Goal: Task Accomplishment & Management: Use online tool/utility

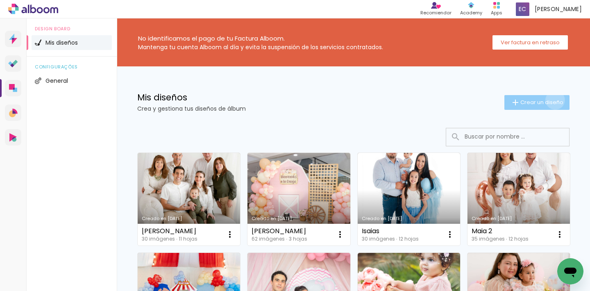
click at [549, 100] on span "Crear un diseño" at bounding box center [541, 102] width 43 height 5
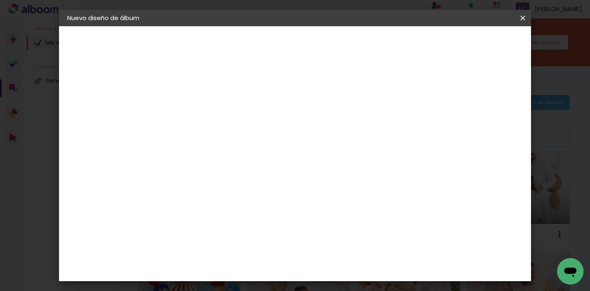
click at [201, 113] on input at bounding box center [201, 110] width 0 height 13
type input "Denisse"
type paper-input "Denisse"
click at [282, 50] on paper-button "Avanzar" at bounding box center [262, 43] width 39 height 14
click at [317, 128] on paper-item "Tamaño libre" at bounding box center [282, 125] width 70 height 18
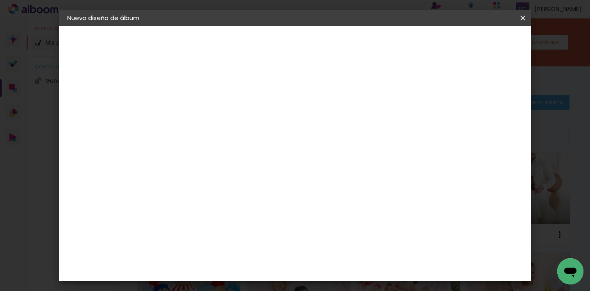
click at [0, 0] on slot "Avanzar" at bounding box center [0, 0] width 0 height 0
type input "4"
type paper-input "4"
click at [485, 127] on input "4" at bounding box center [481, 124] width 15 height 12
type input "3"
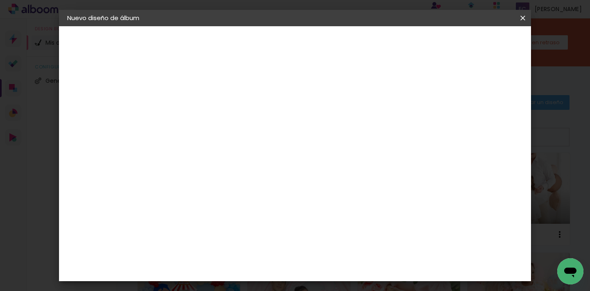
type paper-input "3"
click at [485, 127] on input "3" at bounding box center [481, 124] width 15 height 12
type input "2"
type paper-input "2"
click at [485, 127] on input "2" at bounding box center [483, 124] width 15 height 12
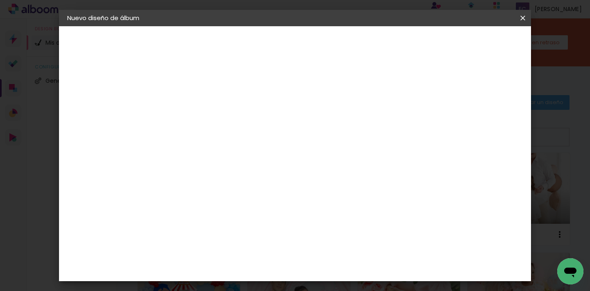
type input "1"
type paper-input "1"
click at [488, 128] on input "1" at bounding box center [485, 124] width 15 height 12
type input "0"
click at [488, 128] on input "0" at bounding box center [485, 124] width 15 height 12
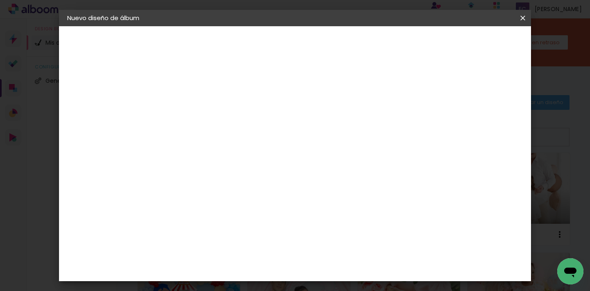
drag, startPoint x: 170, startPoint y: 212, endPoint x: 252, endPoint y: 213, distance: 81.9
click at [252, 169] on div "30 cm cm cm mm La mayoría de las encuadernadoras sugieren sangrado." at bounding box center [329, 137] width 327 height 66
type input "20"
type paper-input "20"
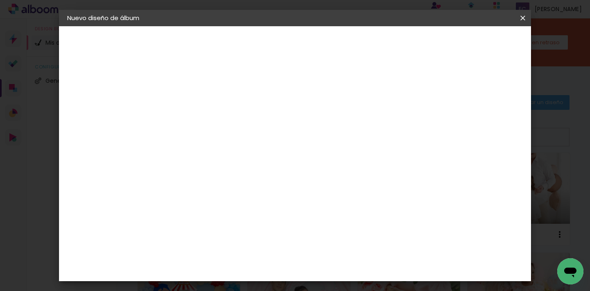
drag, startPoint x: 340, startPoint y: 259, endPoint x: 415, endPoint y: 264, distance: 75.9
click at [415, 264] on div "cm" at bounding box center [345, 264] width 261 height 29
type input "40"
type paper-input "40"
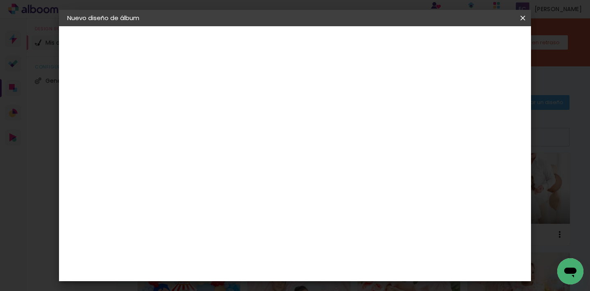
click at [480, 49] on paper-button "Empezar diseño" at bounding box center [449, 43] width 62 height 14
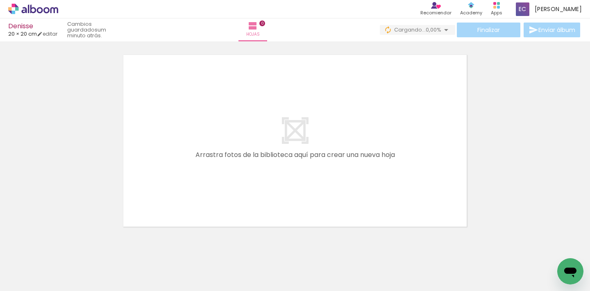
scroll to position [0, 863]
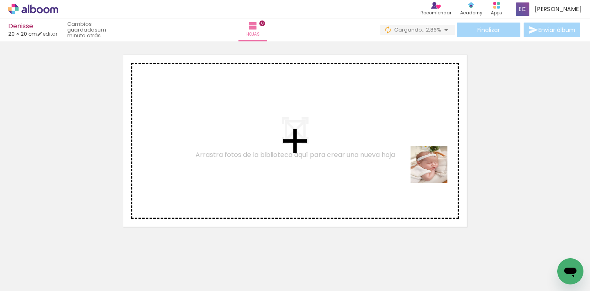
drag, startPoint x: 428, startPoint y: 274, endPoint x: 435, endPoint y: 171, distance: 103.1
click at [435, 171] on quentale-workspace at bounding box center [295, 145] width 590 height 291
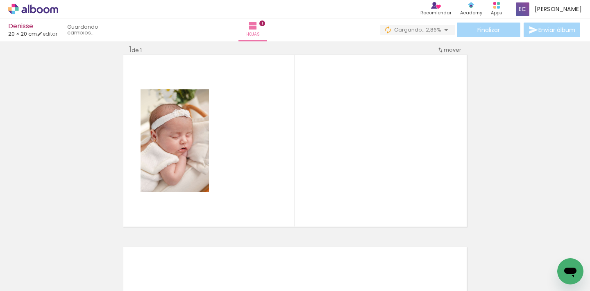
scroll to position [10, 0]
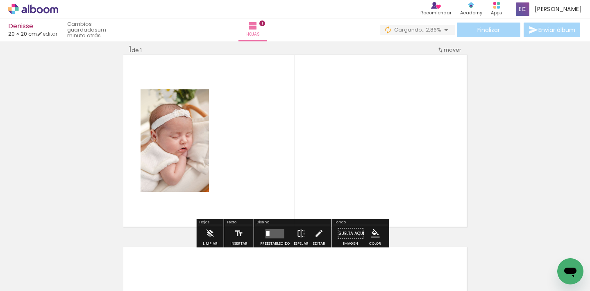
click at [278, 234] on quentale-layouter at bounding box center [274, 233] width 19 height 9
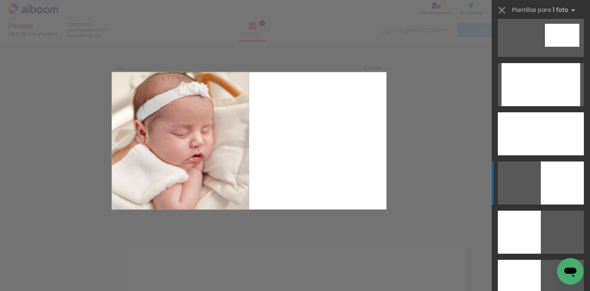
scroll to position [1633, 0]
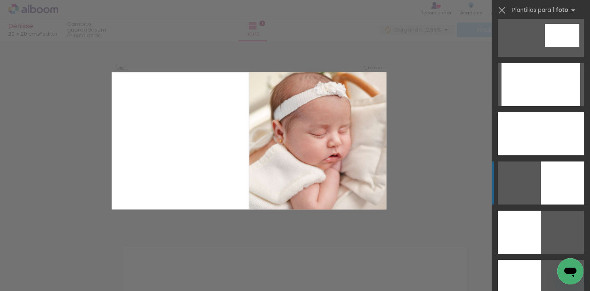
click at [556, 176] on div at bounding box center [562, 182] width 43 height 43
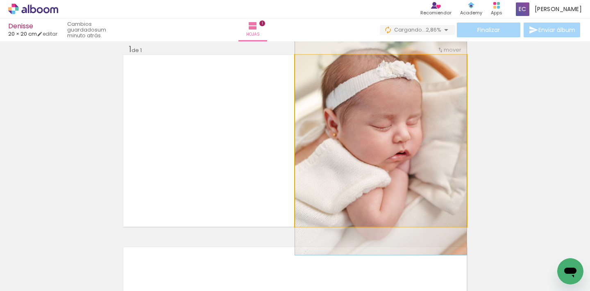
drag, startPoint x: 419, startPoint y: 186, endPoint x: 426, endPoint y: 179, distance: 9.6
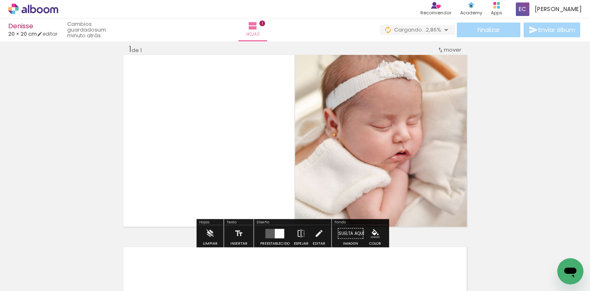
click at [556, 165] on div "Insertar hoja 1 de 1" at bounding box center [295, 226] width 590 height 385
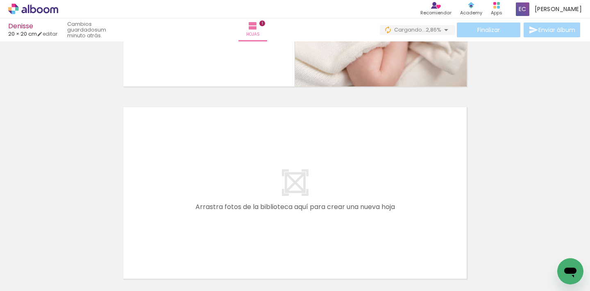
scroll to position [152, 0]
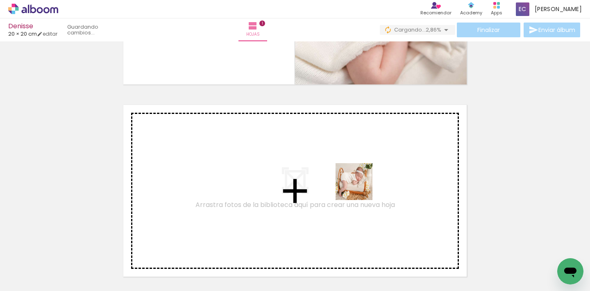
drag, startPoint x: 372, startPoint y: 269, endPoint x: 360, endPoint y: 188, distance: 82.0
click at [360, 188] on quentale-workspace at bounding box center [295, 145] width 590 height 291
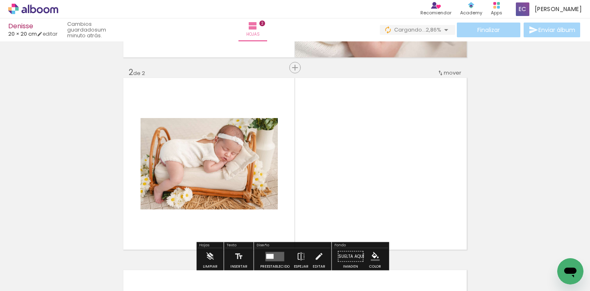
scroll to position [202, 0]
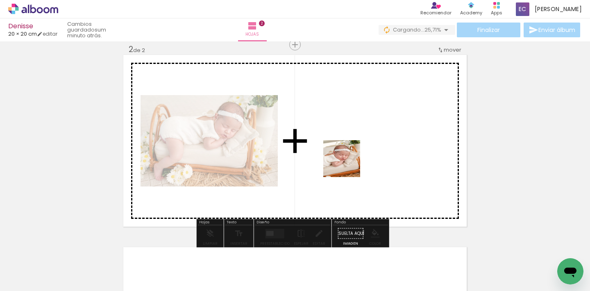
drag, startPoint x: 310, startPoint y: 268, endPoint x: 348, endPoint y: 164, distance: 110.0
click at [348, 164] on quentale-workspace at bounding box center [295, 145] width 590 height 291
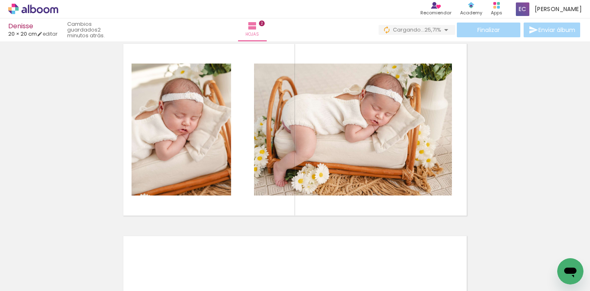
scroll to position [212, 0]
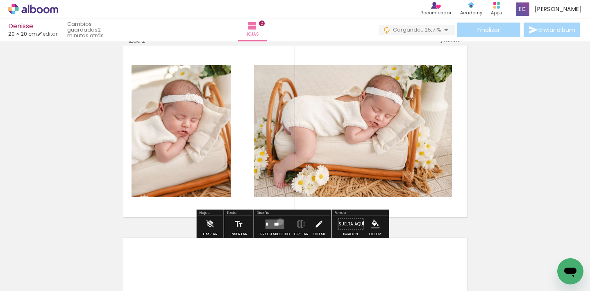
click at [278, 222] on quentale-layouter at bounding box center [274, 223] width 19 height 9
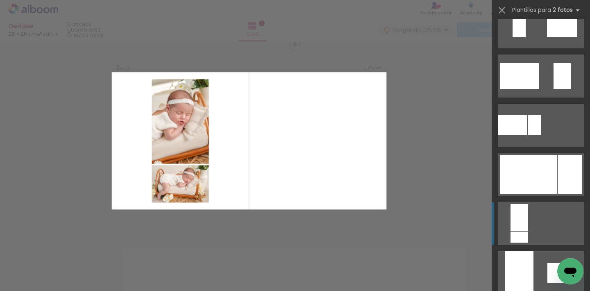
scroll to position [329, 0]
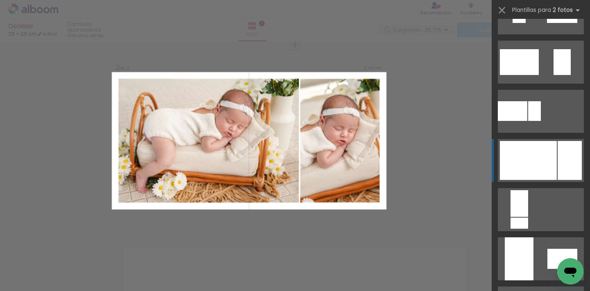
click at [558, 160] on div at bounding box center [570, 160] width 24 height 39
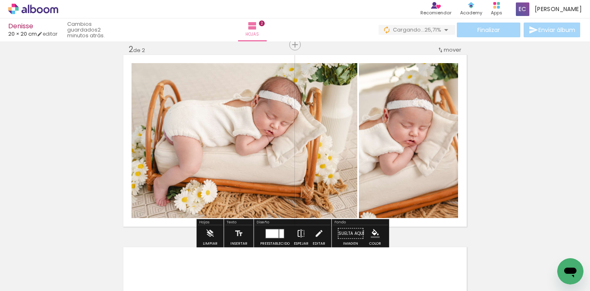
click at [304, 232] on paper-button "Espejar" at bounding box center [301, 235] width 19 height 21
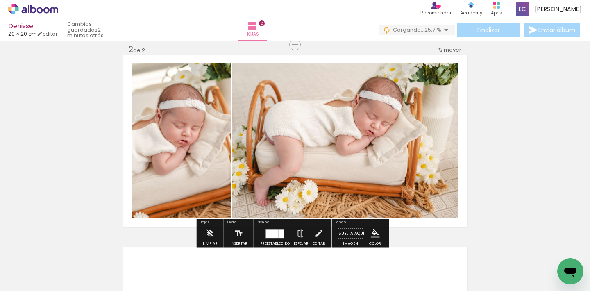
click at [498, 130] on div "Insertar hoja 1 de 2 Insertar hoja 2 de 2" at bounding box center [295, 130] width 590 height 577
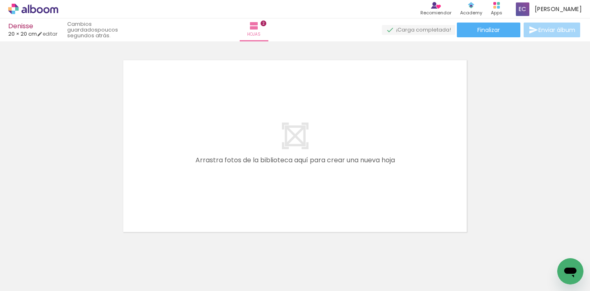
scroll to position [0, 990]
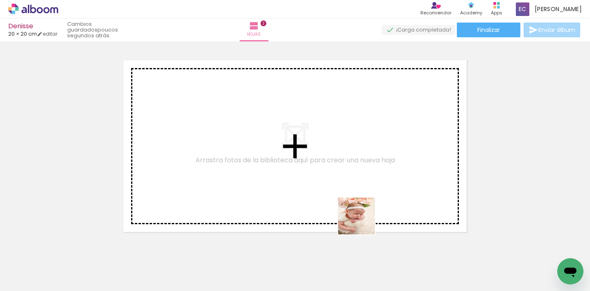
drag, startPoint x: 384, startPoint y: 274, endPoint x: 349, endPoint y: 238, distance: 49.5
click at [348, 170] on quentale-workspace at bounding box center [295, 145] width 590 height 291
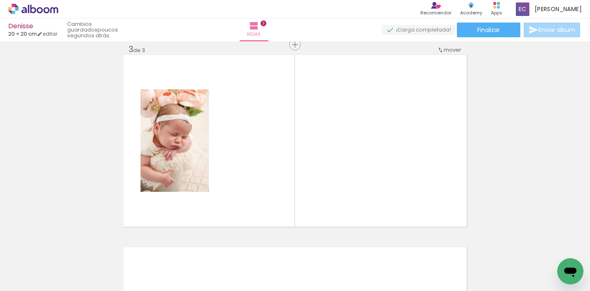
scroll to position [395, 0]
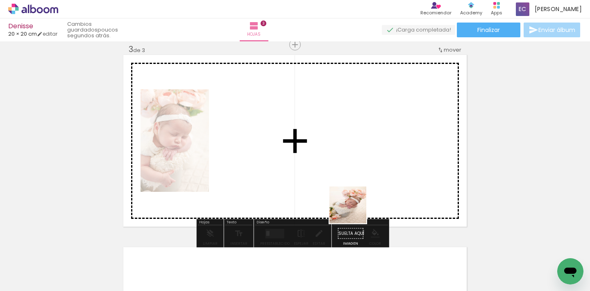
drag, startPoint x: 337, startPoint y: 269, endPoint x: 354, endPoint y: 211, distance: 60.3
click at [354, 211] on quentale-workspace at bounding box center [295, 145] width 590 height 291
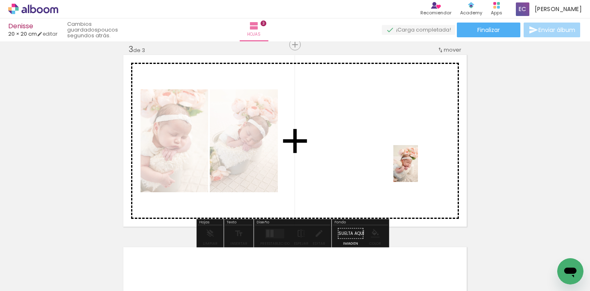
drag, startPoint x: 435, startPoint y: 277, endPoint x: 418, endPoint y: 170, distance: 108.7
click at [418, 170] on quentale-workspace at bounding box center [295, 145] width 590 height 291
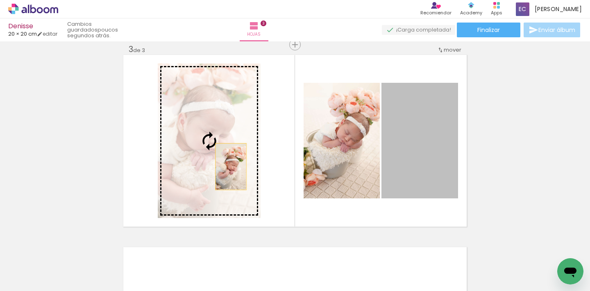
drag, startPoint x: 423, startPoint y: 158, endPoint x: 228, endPoint y: 166, distance: 195.2
click at [0, 0] on slot at bounding box center [0, 0] width 0 height 0
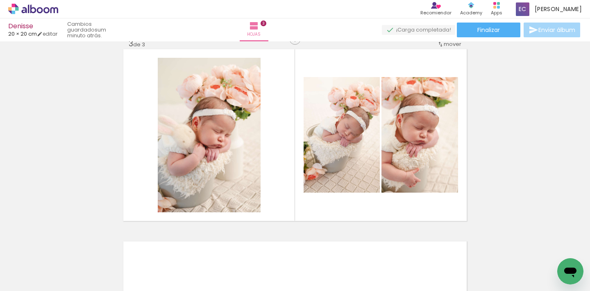
scroll to position [417, 0]
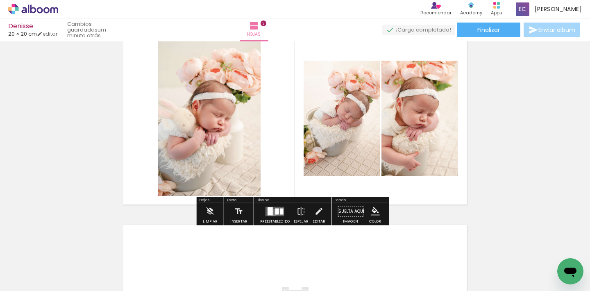
click at [272, 213] on quentale-layouter at bounding box center [274, 210] width 19 height 9
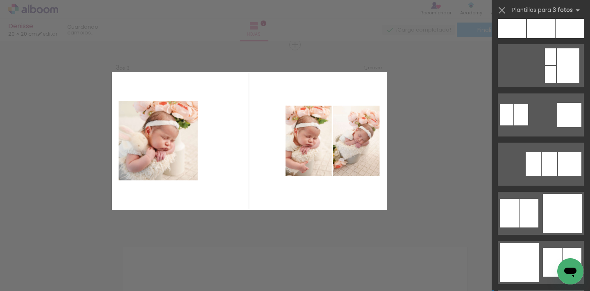
scroll to position [847, 0]
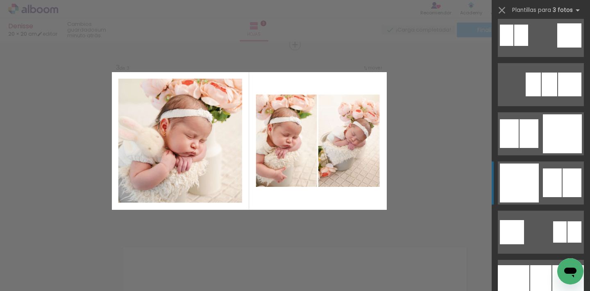
click at [529, 179] on div at bounding box center [519, 182] width 39 height 39
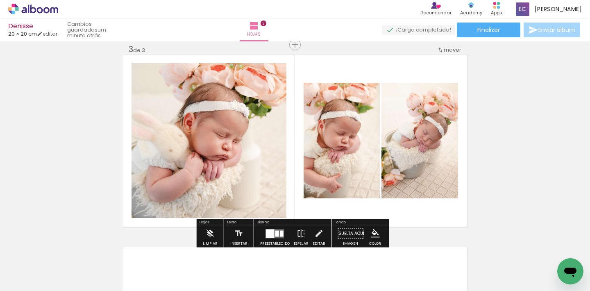
click at [529, 179] on div "Insertar hoja 1 de 3 Insertar hoja 2 de 3 Insertar hoja 3 de 3" at bounding box center [295, 34] width 590 height 769
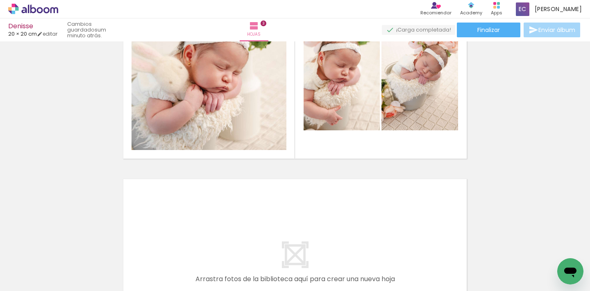
scroll to position [463, 0]
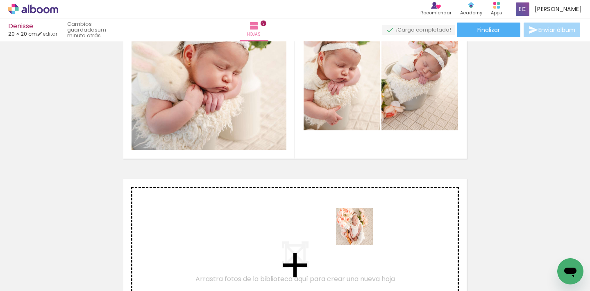
drag, startPoint x: 483, startPoint y: 270, endPoint x: 360, endPoint y: 233, distance: 128.5
click at [360, 233] on quentale-workspace at bounding box center [295, 145] width 590 height 291
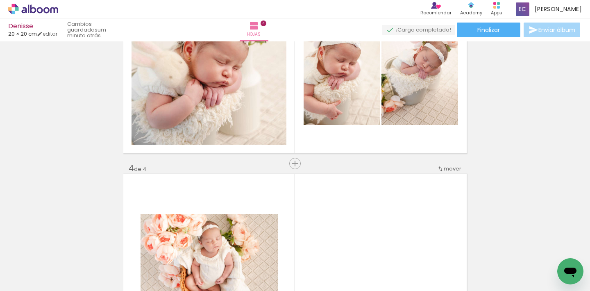
scroll to position [441, 0]
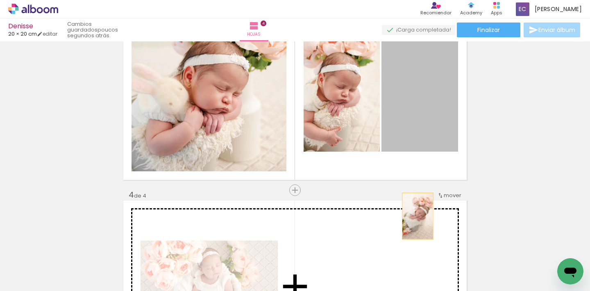
drag, startPoint x: 424, startPoint y: 114, endPoint x: 415, endPoint y: 216, distance: 102.1
click at [415, 216] on div "Insertar hoja 1 de 4 Insertar hoja 2 de 4 Insertar hoja 3 de 4 Insertar hoja 4 …" at bounding box center [295, 83] width 590 height 961
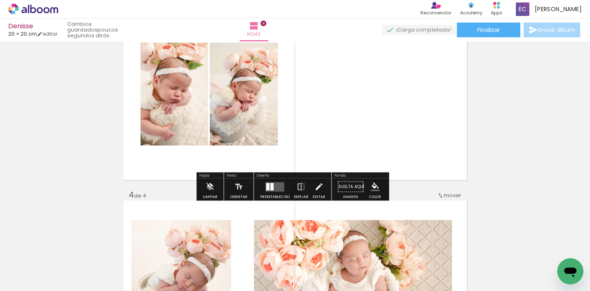
drag, startPoint x: 273, startPoint y: 187, endPoint x: 336, endPoint y: 184, distance: 62.7
click at [273, 187] on quentale-layouter at bounding box center [274, 186] width 19 height 9
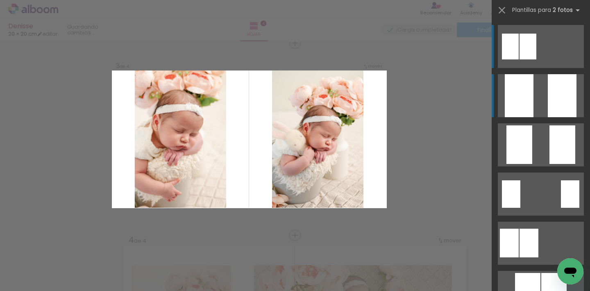
scroll to position [395, 0]
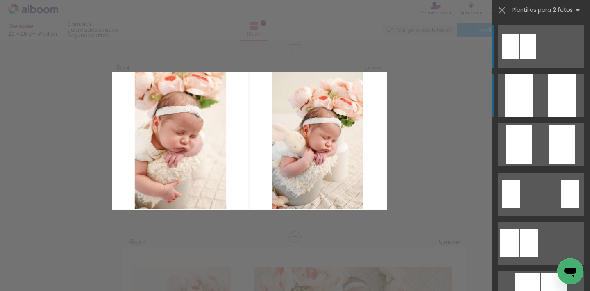
click at [535, 96] on quentale-layouter at bounding box center [541, 95] width 86 height 43
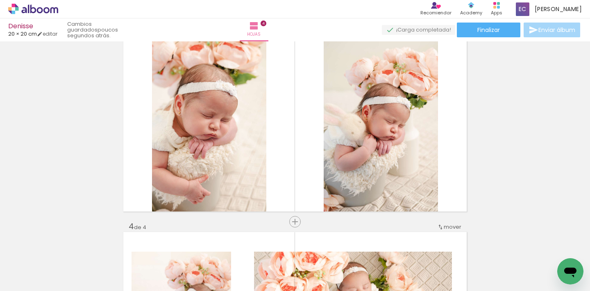
scroll to position [410, 0]
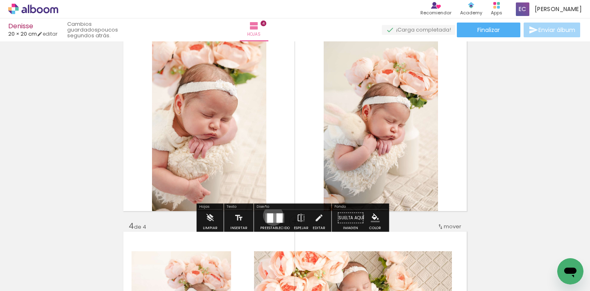
click at [272, 215] on quentale-layouter at bounding box center [274, 217] width 19 height 9
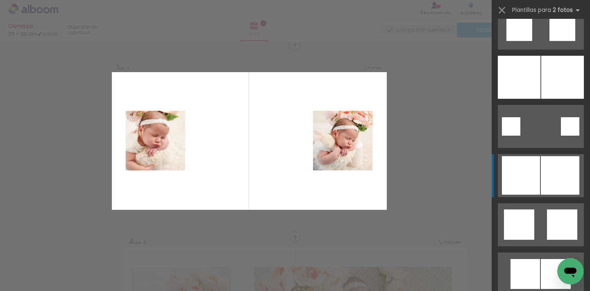
scroll to position [977, 0]
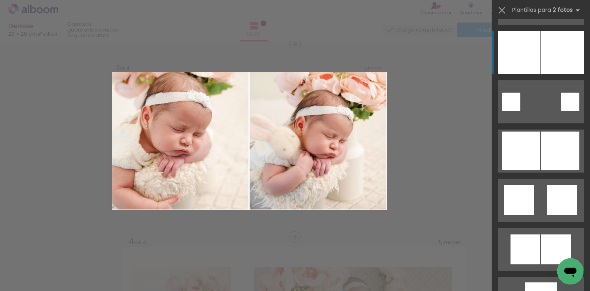
click at [542, 65] on div at bounding box center [562, 52] width 43 height 43
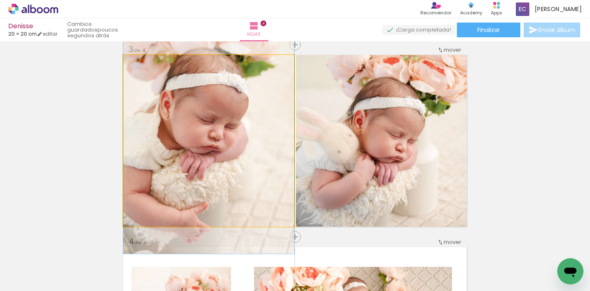
drag, startPoint x: 227, startPoint y: 160, endPoint x: 236, endPoint y: 153, distance: 11.8
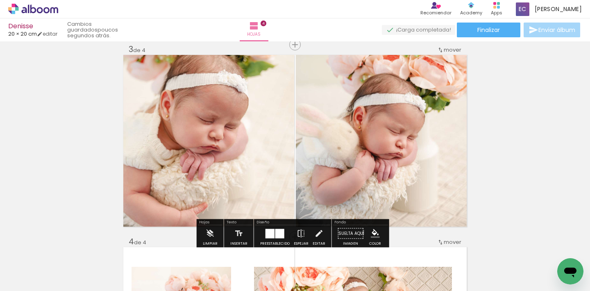
click at [510, 147] on div "Insertar hoja 1 de 4 Insertar hoja 2 de 4 Insertar hoja 3 de 4 Insertar hoja 4 …" at bounding box center [295, 130] width 590 height 961
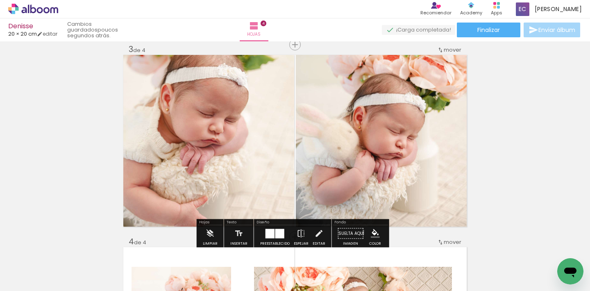
click at [270, 230] on div at bounding box center [269, 233] width 9 height 9
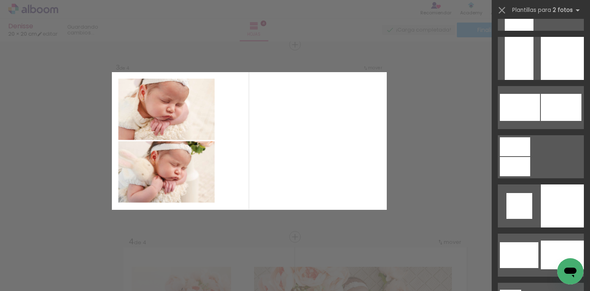
scroll to position [2115, 0]
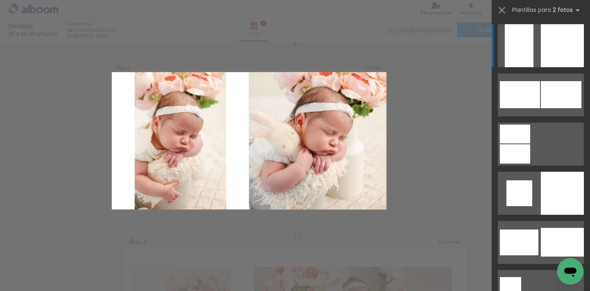
click at [544, 57] on div at bounding box center [562, 45] width 43 height 43
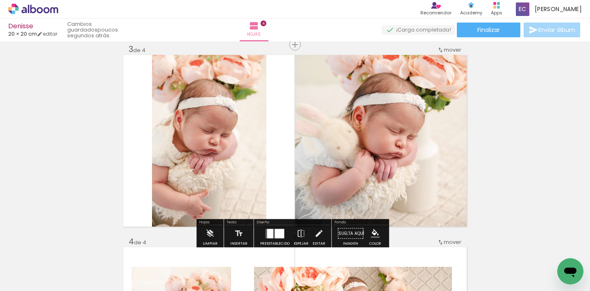
click at [523, 150] on div "Insertar hoja 1 de 4 Insertar hoja 2 de 4 Insertar hoja 3 de 4 Insertar hoja 4 …" at bounding box center [295, 130] width 590 height 961
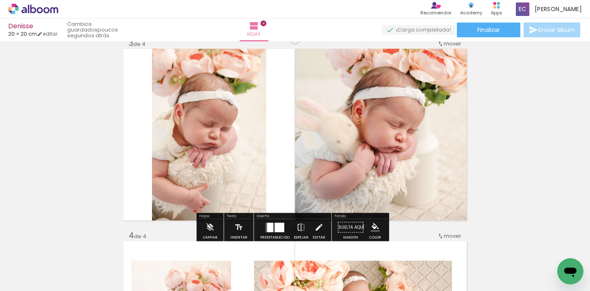
scroll to position [401, 0]
click at [275, 227] on div at bounding box center [279, 226] width 9 height 9
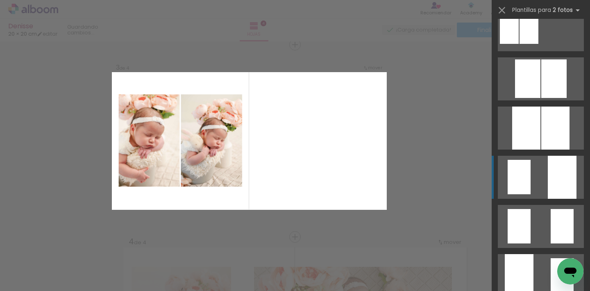
scroll to position [0, 0]
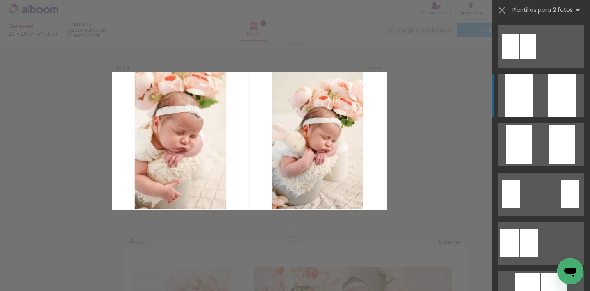
click at [565, 91] on div at bounding box center [562, 95] width 29 height 43
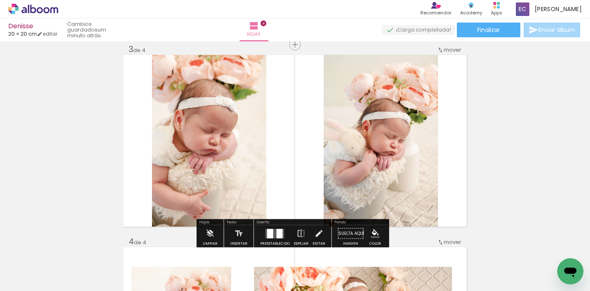
click at [526, 105] on div "Insertar hoja 1 de 4 Insertar hoja 2 de 4 Insertar hoja 3 de 4 Insertar hoja 4 …" at bounding box center [295, 130] width 590 height 961
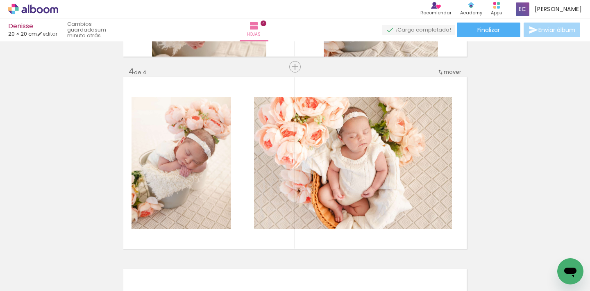
scroll to position [447, 0]
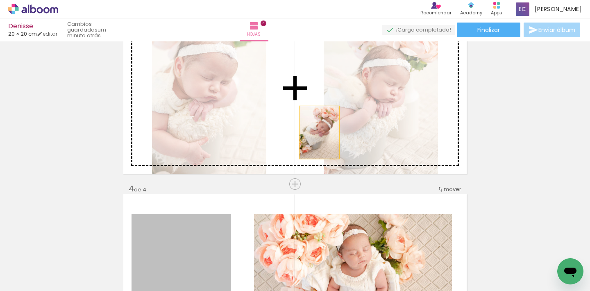
drag, startPoint x: 182, startPoint y: 236, endPoint x: 318, endPoint y: 131, distance: 171.5
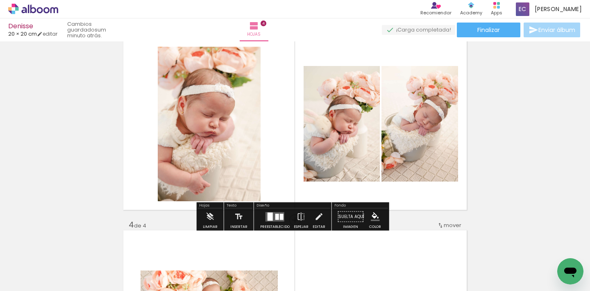
scroll to position [410, 0]
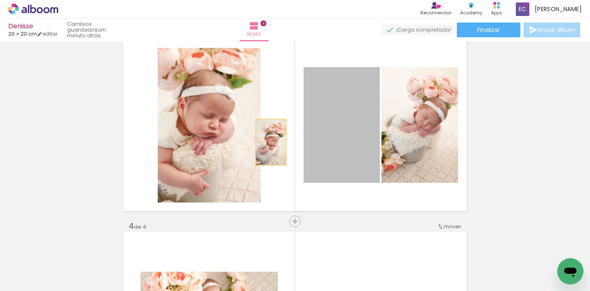
drag, startPoint x: 343, startPoint y: 142, endPoint x: 268, endPoint y: 142, distance: 75.0
click at [268, 142] on quentale-layouter at bounding box center [294, 125] width 343 height 172
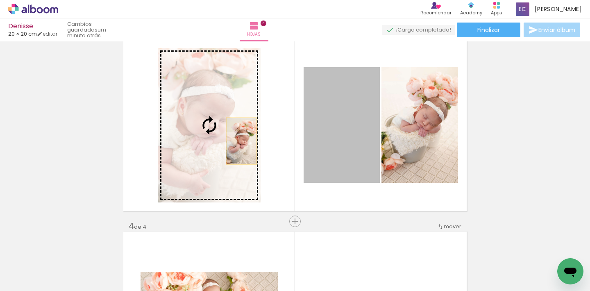
drag, startPoint x: 353, startPoint y: 135, endPoint x: 235, endPoint y: 141, distance: 118.1
click at [0, 0] on slot at bounding box center [0, 0] width 0 height 0
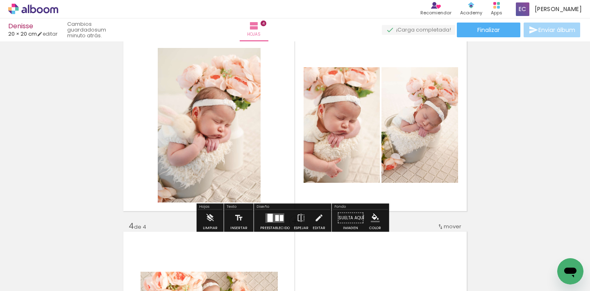
click at [536, 137] on div "Insertar hoja 1 de 4 Insertar hoja 2 de 4 Insertar hoja 3 de 4 Insertar hoja 4 …" at bounding box center [295, 114] width 590 height 961
click at [275, 220] on div at bounding box center [277, 218] width 4 height 6
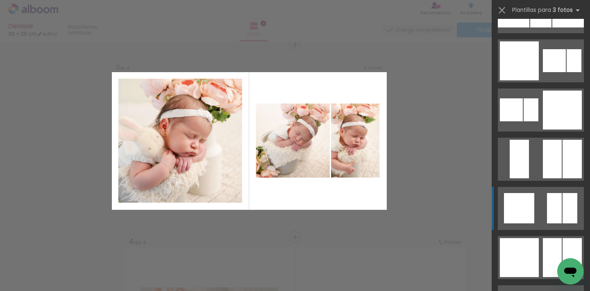
scroll to position [1068, 0]
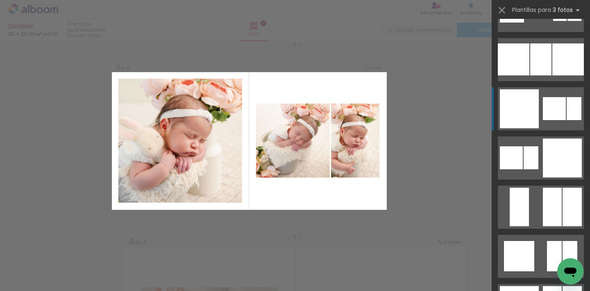
click at [516, 104] on div at bounding box center [519, 108] width 39 height 39
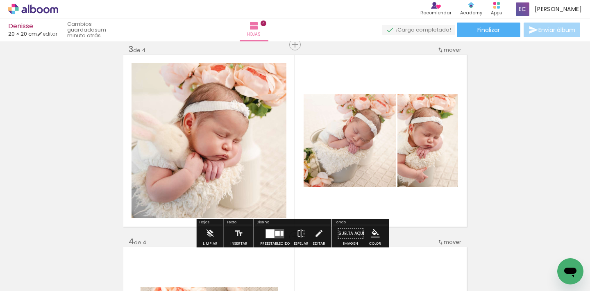
drag, startPoint x: 279, startPoint y: 233, endPoint x: 308, endPoint y: 231, distance: 29.5
click at [281, 233] on div at bounding box center [282, 233] width 3 height 5
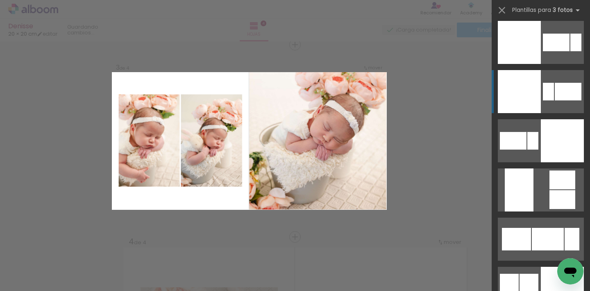
scroll to position [3596, 0]
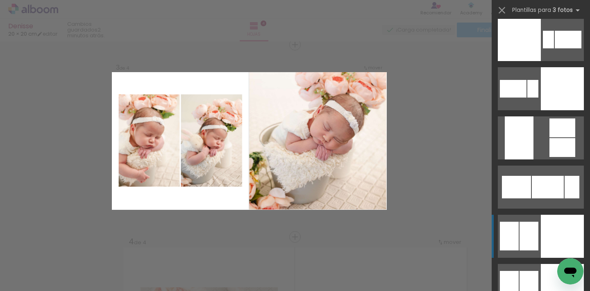
click at [511, 226] on div at bounding box center [509, 236] width 19 height 29
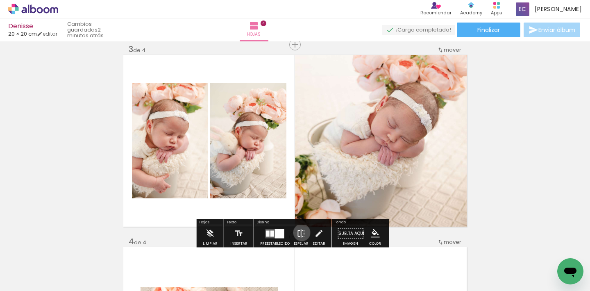
click at [300, 232] on iron-icon at bounding box center [301, 233] width 9 height 16
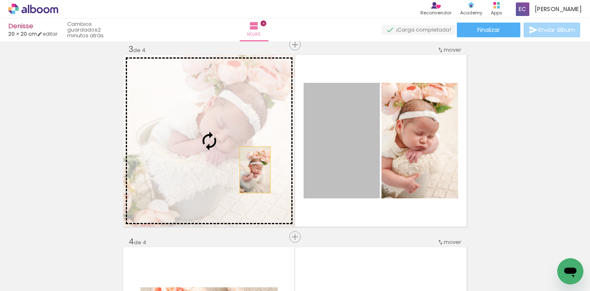
drag, startPoint x: 324, startPoint y: 168, endPoint x: 213, endPoint y: 170, distance: 111.4
click at [0, 0] on slot at bounding box center [0, 0] width 0 height 0
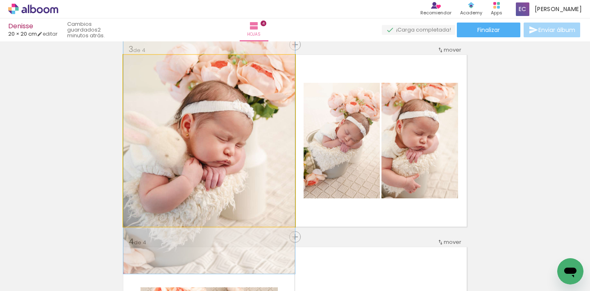
drag, startPoint x: 213, startPoint y: 143, endPoint x: 222, endPoint y: 147, distance: 9.9
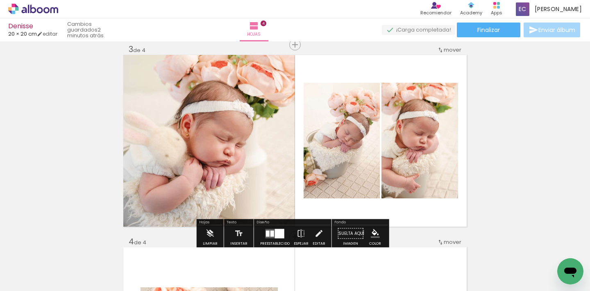
click at [512, 116] on div "Insertar hoja 1 de 4 Insertar hoja 2 de 4 Insertar hoja 3 de 4 Insertar hoja 4 …" at bounding box center [295, 130] width 590 height 961
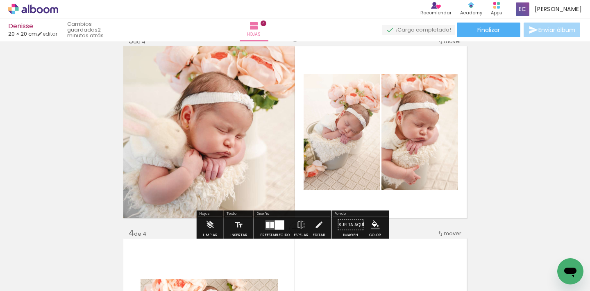
scroll to position [410, 0]
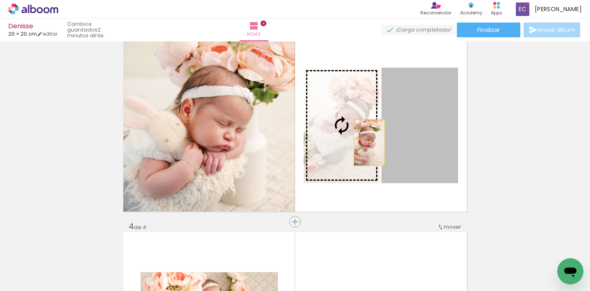
drag, startPoint x: 432, startPoint y: 138, endPoint x: 365, endPoint y: 143, distance: 67.4
click at [0, 0] on slot at bounding box center [0, 0] width 0 height 0
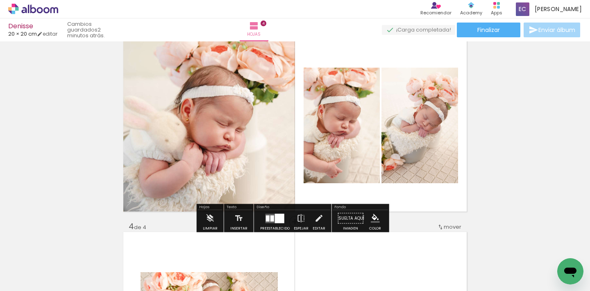
click at [501, 116] on div "Insertar hoja 1 de 4 Insertar hoja 2 de 4 Insertar hoja 3 de 4 Insertar hoja 4 …" at bounding box center [295, 115] width 590 height 961
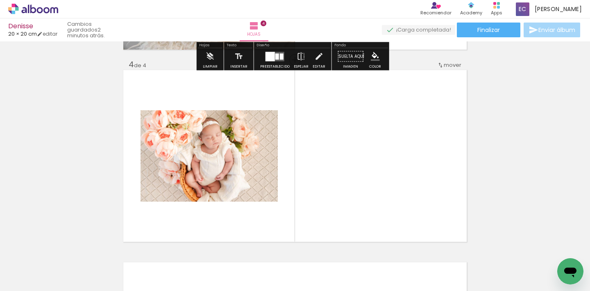
scroll to position [581, 0]
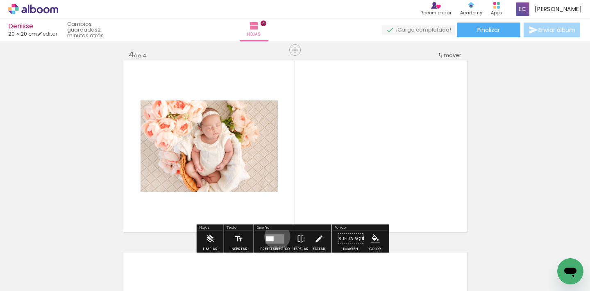
click at [275, 236] on quentale-layouter at bounding box center [274, 238] width 19 height 9
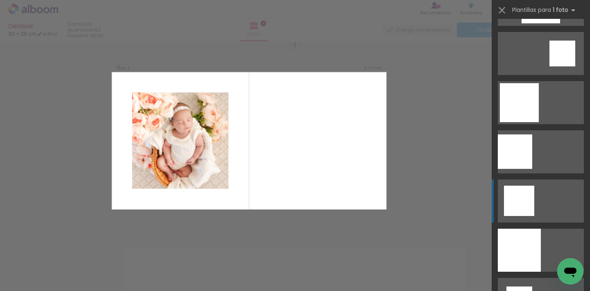
scroll to position [910, 0]
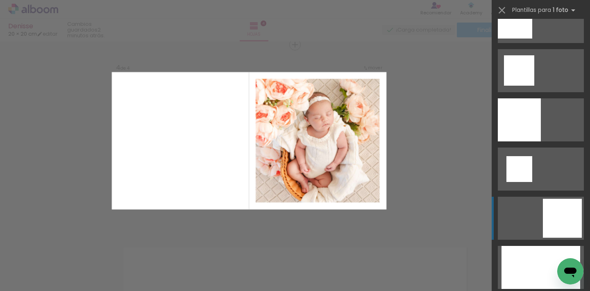
click at [566, 221] on div at bounding box center [562, 218] width 39 height 39
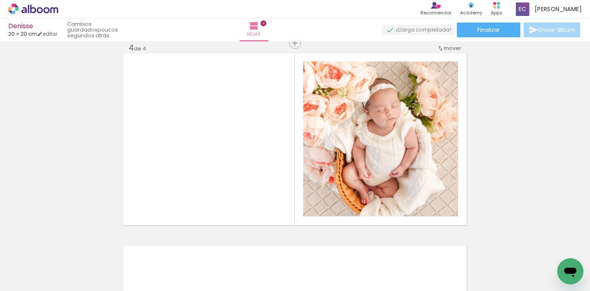
scroll to position [0, 0]
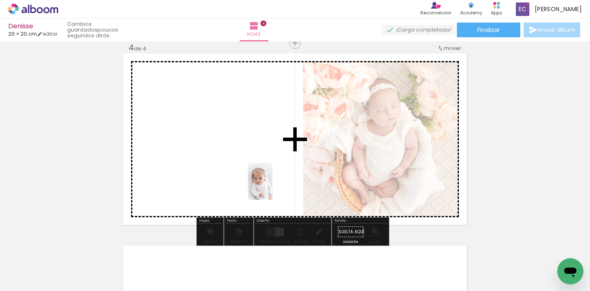
drag, startPoint x: 222, startPoint y: 266, endPoint x: 273, endPoint y: 187, distance: 94.0
click at [272, 187] on quentale-workspace at bounding box center [295, 145] width 590 height 291
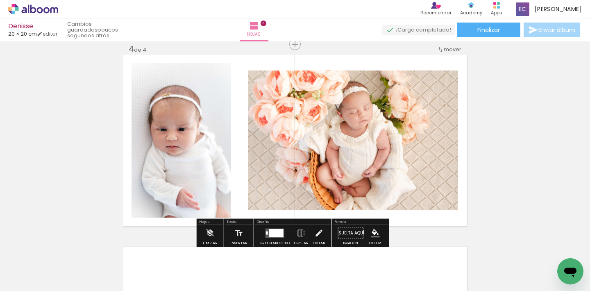
scroll to position [587, 0]
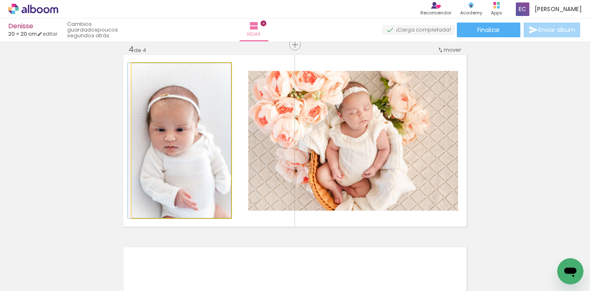
drag, startPoint x: 174, startPoint y: 160, endPoint x: 77, endPoint y: 160, distance: 97.5
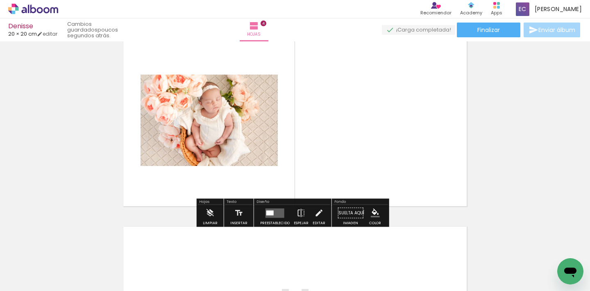
scroll to position [609, 0]
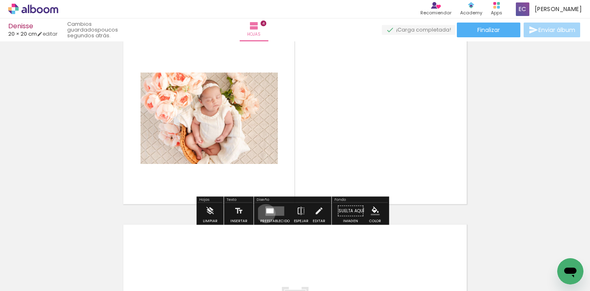
click at [265, 213] on quentale-layouter at bounding box center [274, 210] width 19 height 9
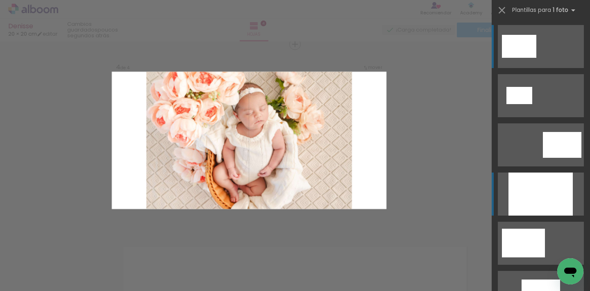
scroll to position [587, 0]
click at [531, 194] on div at bounding box center [540, 193] width 64 height 43
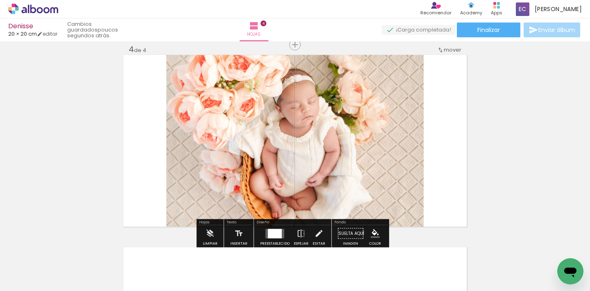
click at [269, 235] on div at bounding box center [275, 233] width 14 height 9
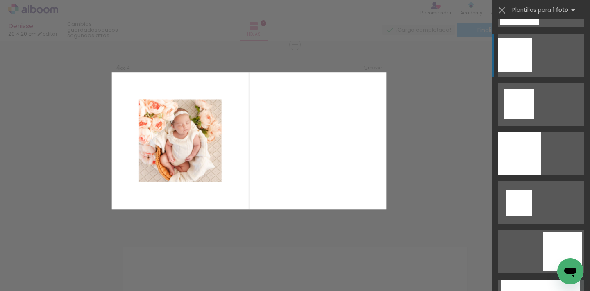
scroll to position [1135, 0]
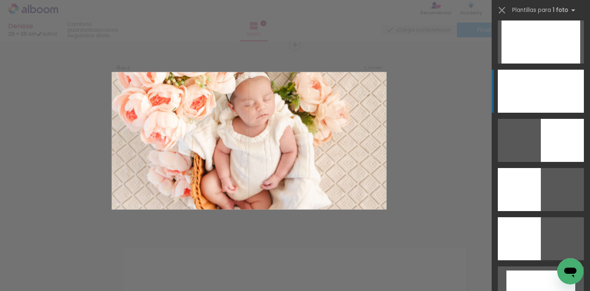
click at [540, 88] on div at bounding box center [541, 91] width 86 height 43
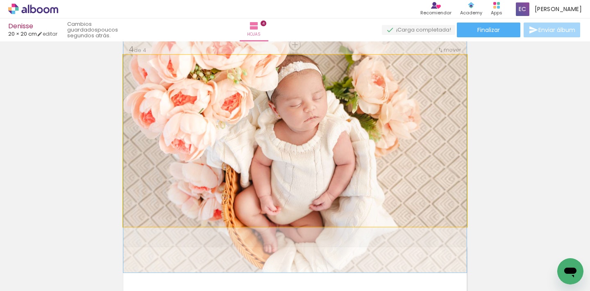
drag, startPoint x: 367, startPoint y: 130, endPoint x: 363, endPoint y: 139, distance: 10.1
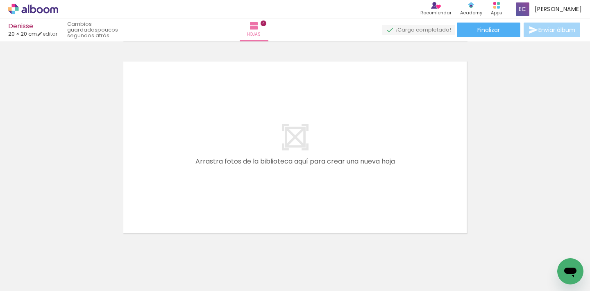
scroll to position [794, 0]
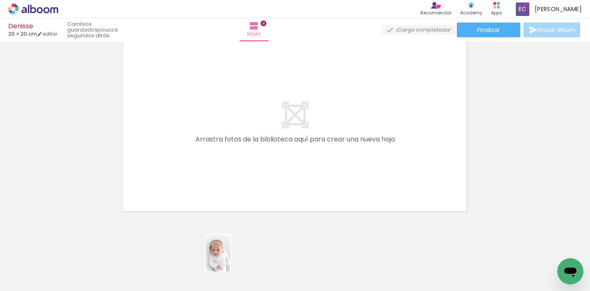
drag, startPoint x: 220, startPoint y: 263, endPoint x: 230, endPoint y: 259, distance: 11.6
click at [224, 259] on div at bounding box center [210, 263] width 27 height 41
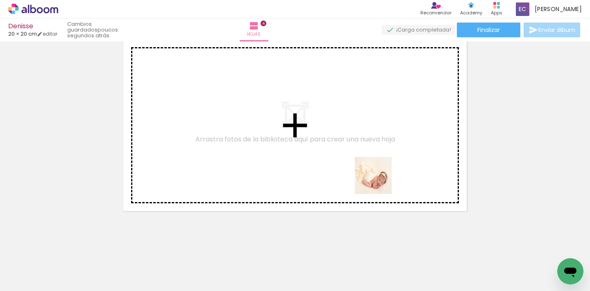
drag, startPoint x: 419, startPoint y: 272, endPoint x: 374, endPoint y: 170, distance: 111.7
click at [374, 170] on quentale-workspace at bounding box center [295, 145] width 590 height 291
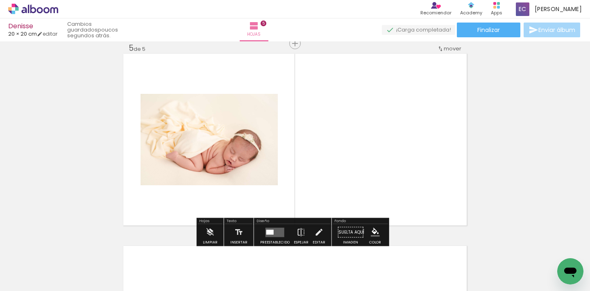
scroll to position [779, 0]
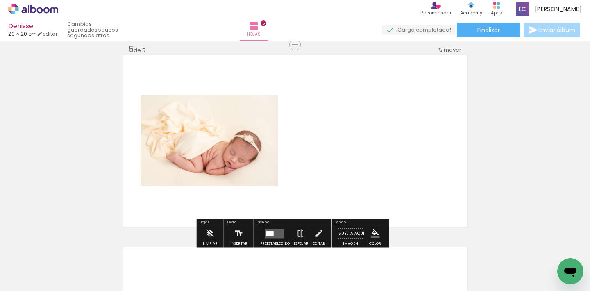
click at [269, 234] on div at bounding box center [269, 233] width 7 height 5
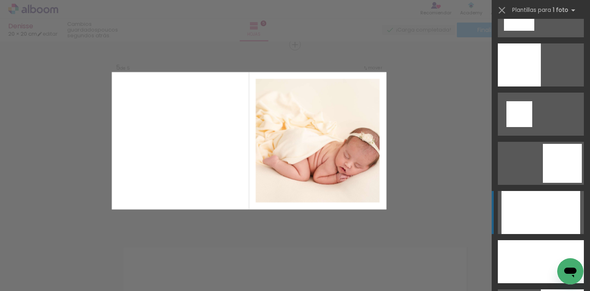
scroll to position [965, 0]
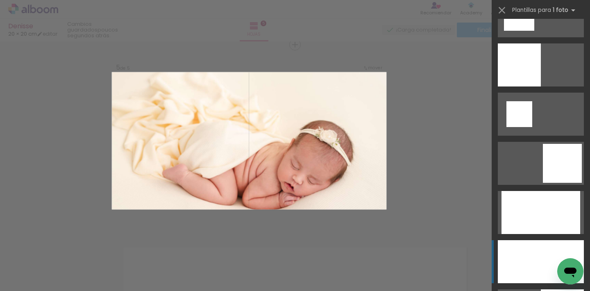
click at [519, 251] on div at bounding box center [541, 261] width 86 height 43
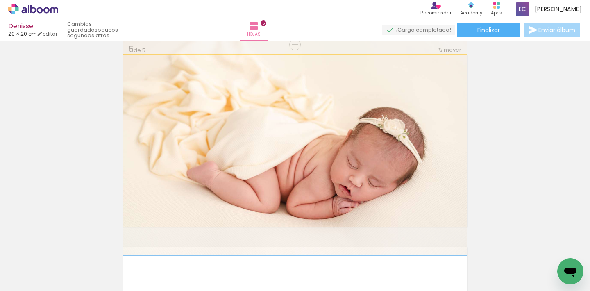
drag, startPoint x: 381, startPoint y: 187, endPoint x: 380, endPoint y: 179, distance: 8.2
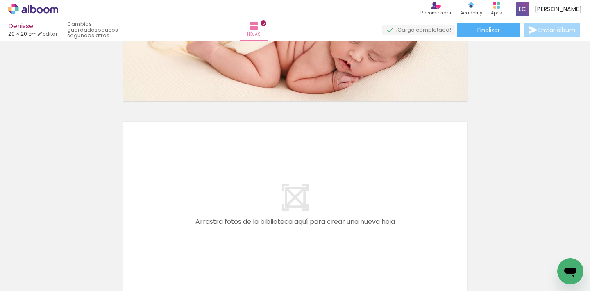
scroll to position [986, 0]
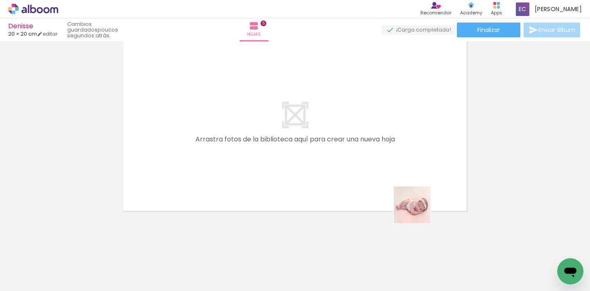
drag, startPoint x: 457, startPoint y: 261, endPoint x: 365, endPoint y: 152, distance: 143.3
click at [365, 152] on quentale-workspace at bounding box center [295, 145] width 590 height 291
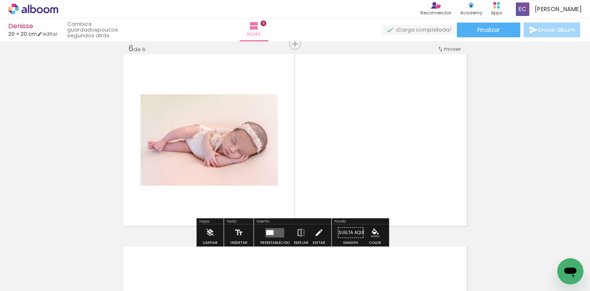
scroll to position [971, 0]
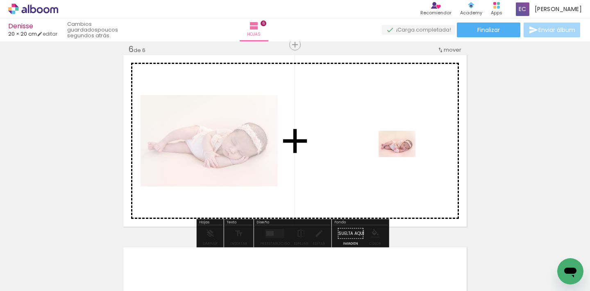
drag, startPoint x: 508, startPoint y: 262, endPoint x: 403, endPoint y: 155, distance: 149.5
click at [403, 155] on quentale-workspace at bounding box center [295, 145] width 590 height 291
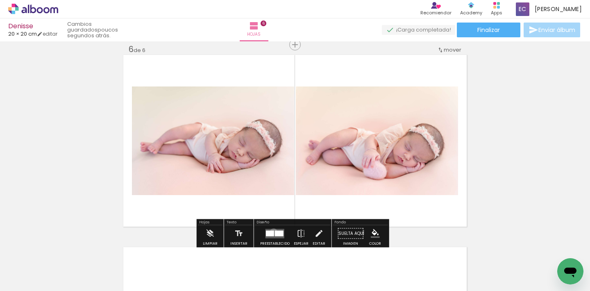
click at [272, 232] on div at bounding box center [270, 233] width 8 height 6
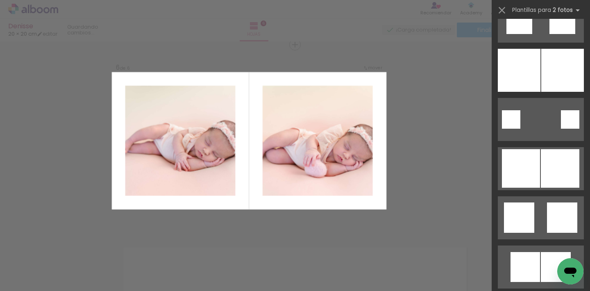
scroll to position [1321, 0]
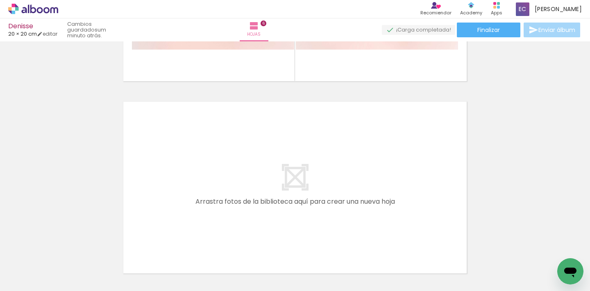
scroll to position [1117, 0]
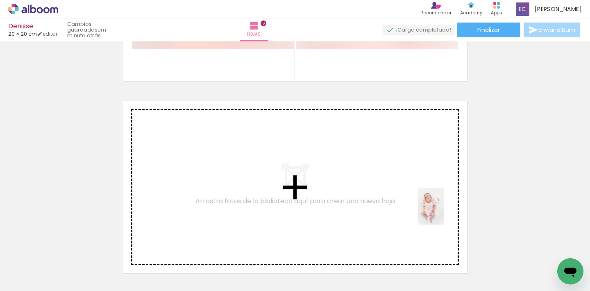
drag, startPoint x: 554, startPoint y: 259, endPoint x: 431, endPoint y: 206, distance: 134.5
click at [431, 206] on quentale-workspace at bounding box center [295, 145] width 590 height 291
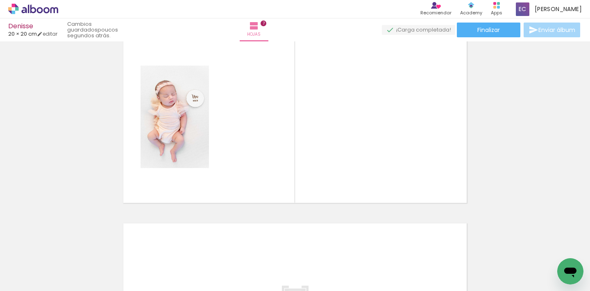
scroll to position [0, 0]
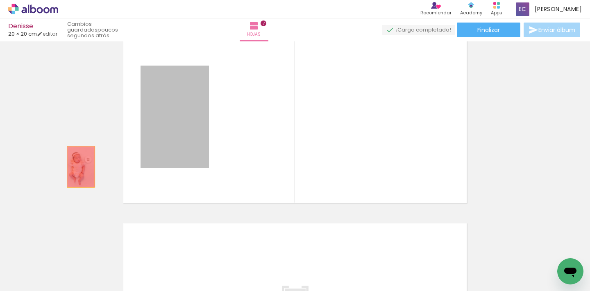
drag, startPoint x: 166, startPoint y: 109, endPoint x: 78, endPoint y: 167, distance: 105.1
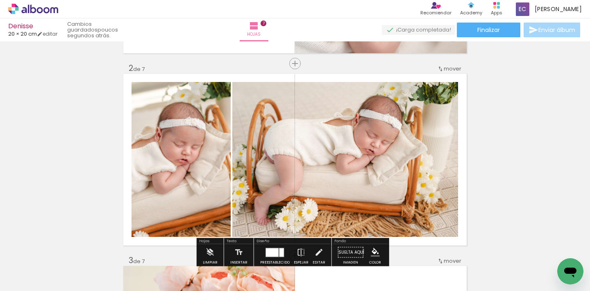
scroll to position [278, 0]
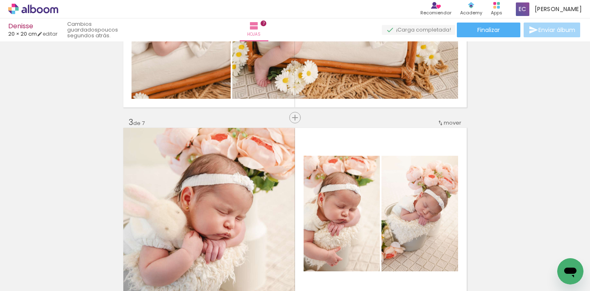
scroll to position [322, 0]
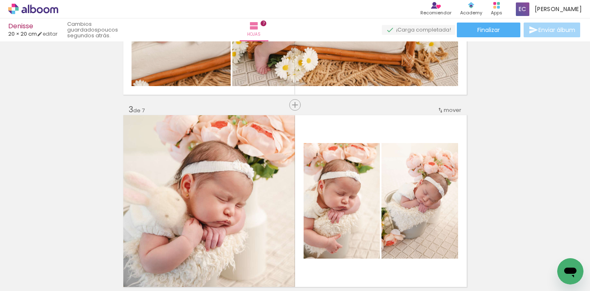
scroll to position [331, 0]
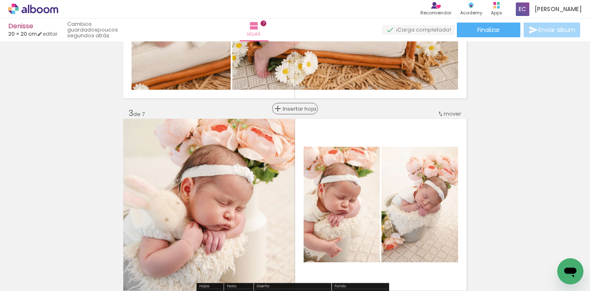
drag, startPoint x: 295, startPoint y: 108, endPoint x: 298, endPoint y: 113, distance: 6.0
click at [295, 108] on span "Insertar hoja" at bounding box center [299, 108] width 32 height 5
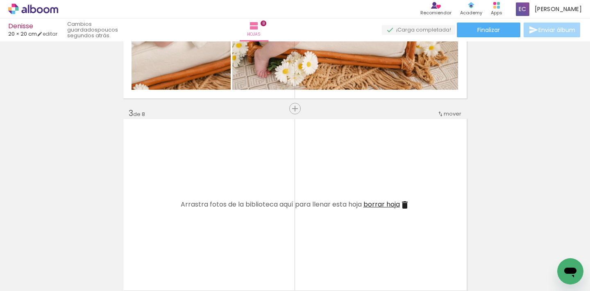
scroll to position [0, 547]
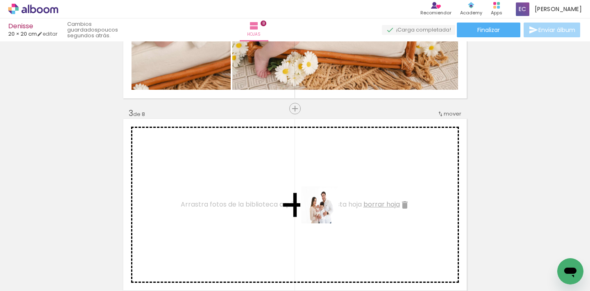
drag, startPoint x: 326, startPoint y: 270, endPoint x: 326, endPoint y: 183, distance: 87.7
click at [326, 183] on quentale-workspace at bounding box center [295, 145] width 590 height 291
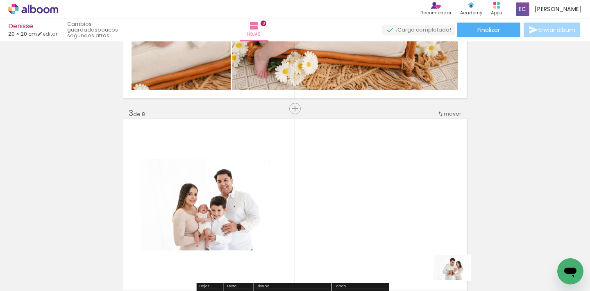
drag, startPoint x: 457, startPoint y: 268, endPoint x: 458, endPoint y: 280, distance: 11.9
click at [458, 277] on div at bounding box center [444, 263] width 41 height 27
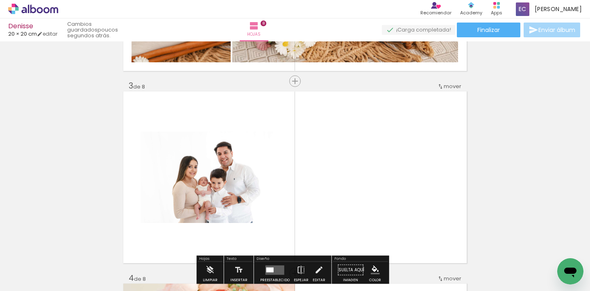
scroll to position [358, 0]
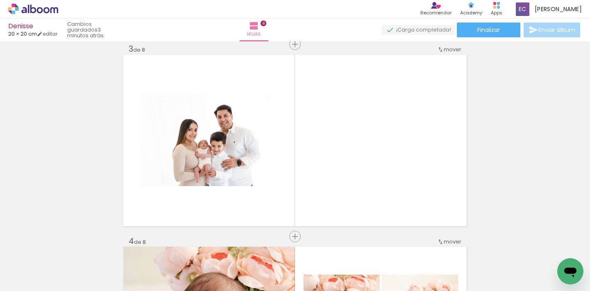
scroll to position [419, 0]
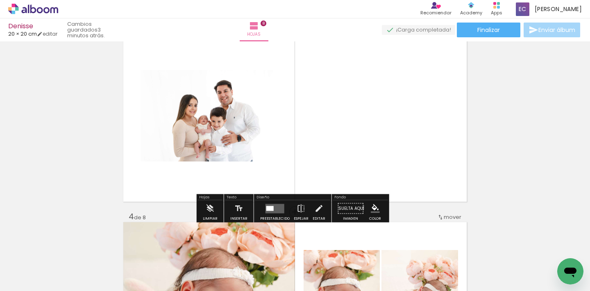
click at [267, 210] on div at bounding box center [269, 208] width 7 height 5
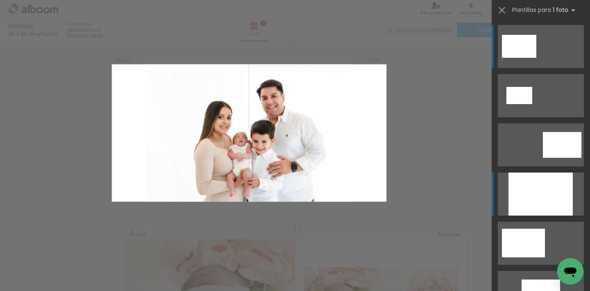
scroll to position [395, 0]
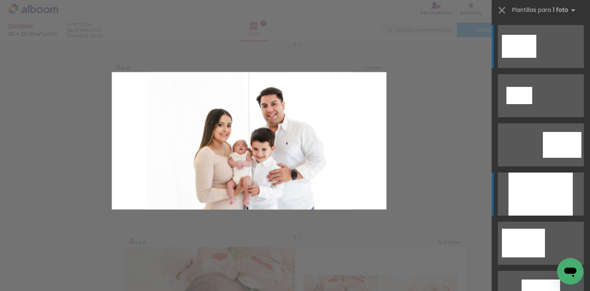
click at [524, 194] on div at bounding box center [540, 193] width 64 height 43
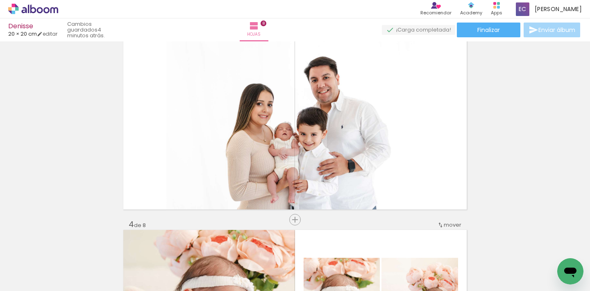
scroll to position [0, 596]
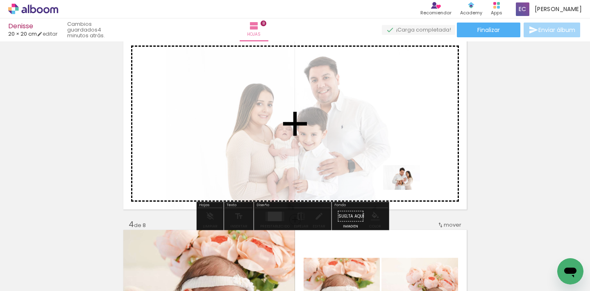
drag, startPoint x: 404, startPoint y: 261, endPoint x: 408, endPoint y: 190, distance: 71.4
click at [408, 190] on quentale-workspace at bounding box center [295, 145] width 590 height 291
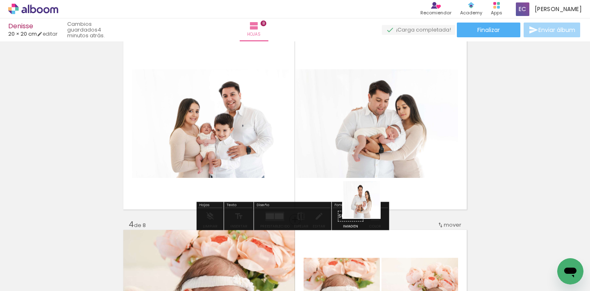
drag, startPoint x: 355, startPoint y: 270, endPoint x: 355, endPoint y: 277, distance: 7.4
click at [374, 152] on quentale-workspace at bounding box center [295, 145] width 590 height 291
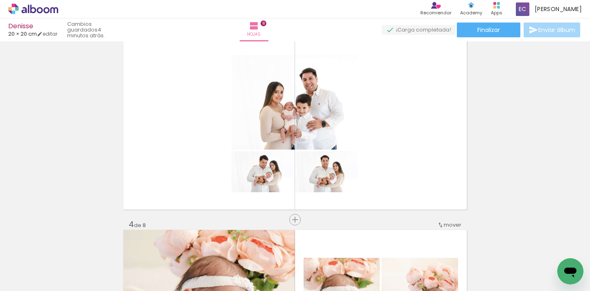
scroll to position [0, 204]
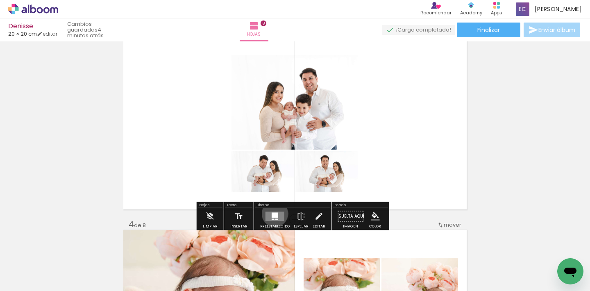
click at [273, 213] on div at bounding box center [275, 214] width 7 height 5
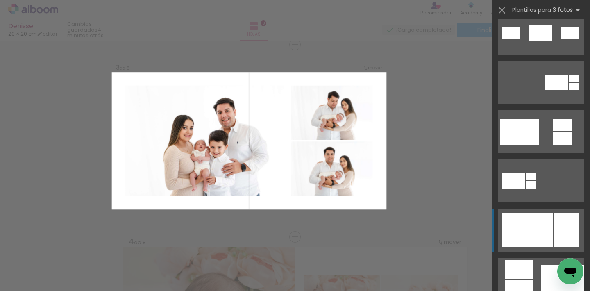
scroll to position [308, 0]
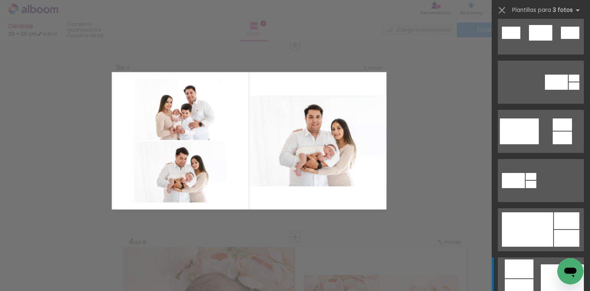
click at [519, 265] on div at bounding box center [519, 268] width 29 height 19
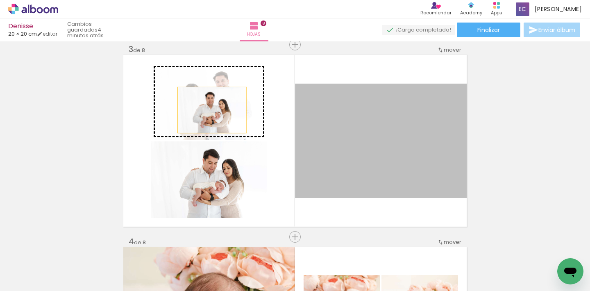
drag, startPoint x: 335, startPoint y: 154, endPoint x: 209, endPoint y: 110, distance: 133.2
click at [0, 0] on slot at bounding box center [0, 0] width 0 height 0
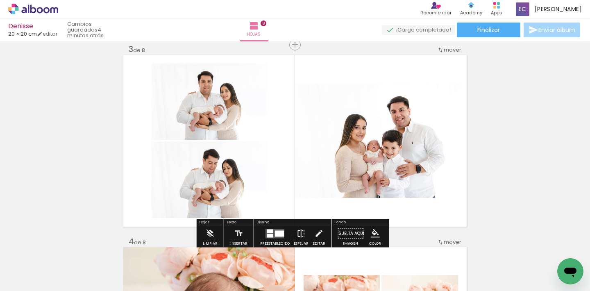
click at [293, 234] on paper-button "Espejar" at bounding box center [301, 235] width 19 height 21
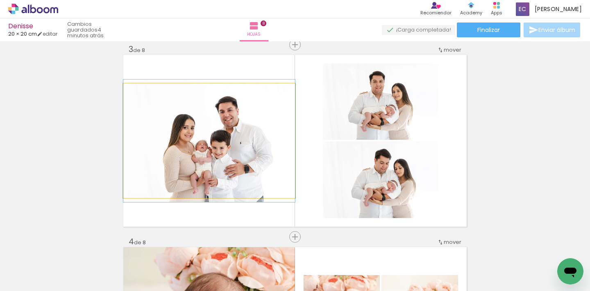
click at [224, 170] on quentale-photo at bounding box center [209, 141] width 172 height 114
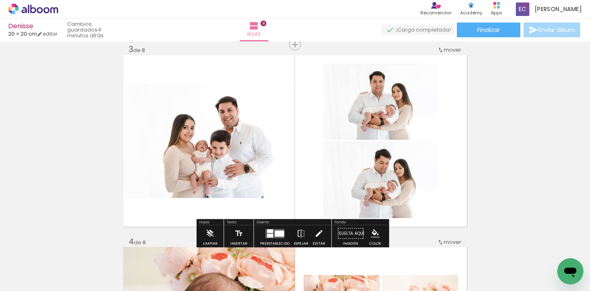
click at [231, 161] on quentale-photo at bounding box center [209, 141] width 172 height 114
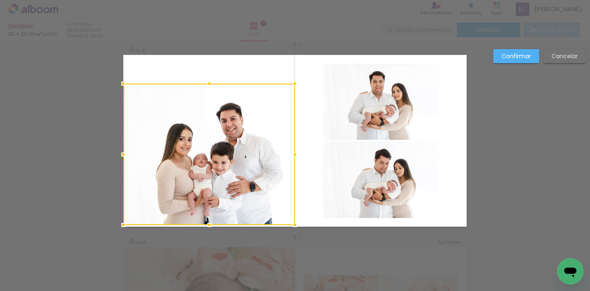
drag, startPoint x: 207, startPoint y: 199, endPoint x: 215, endPoint y: 243, distance: 44.1
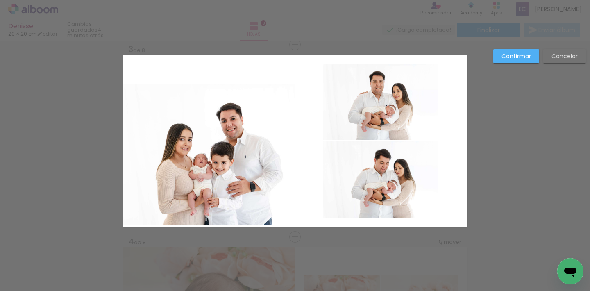
click at [221, 163] on quentale-photo at bounding box center [209, 154] width 172 height 141
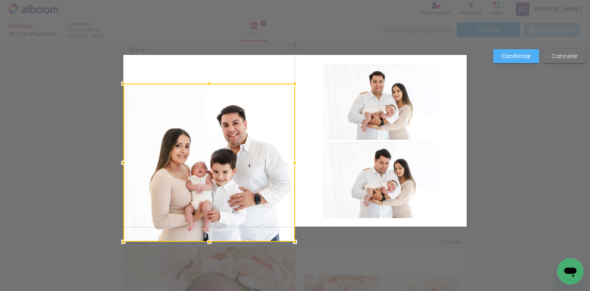
drag, startPoint x: 206, startPoint y: 226, endPoint x: 208, endPoint y: 232, distance: 5.9
click at [208, 232] on div at bounding box center [209, 163] width 172 height 158
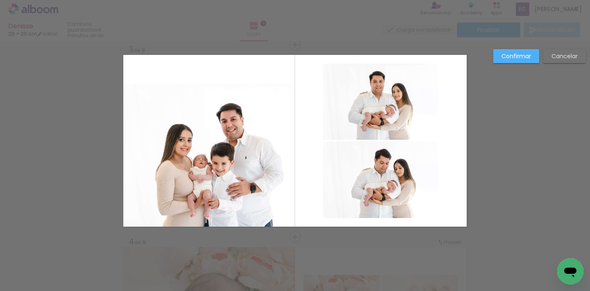
click at [220, 149] on quentale-photo at bounding box center [209, 155] width 172 height 143
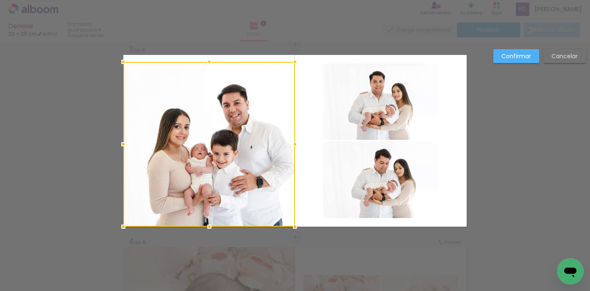
drag, startPoint x: 205, startPoint y: 82, endPoint x: 217, endPoint y: 33, distance: 50.2
click at [217, 0] on div "Denisse 20 × 20 cm editar 4 minutos atrás. Hojas 8 Finalizar Enviar álbum Inser…" at bounding box center [295, 0] width 590 height 0
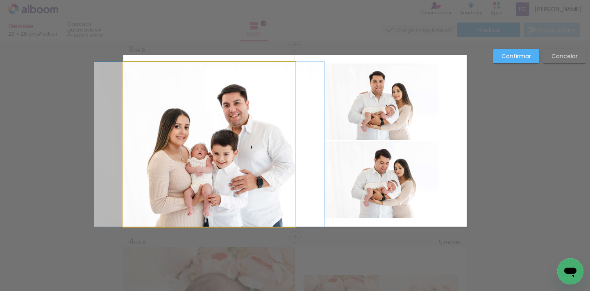
click at [202, 96] on quentale-photo at bounding box center [209, 144] width 172 height 165
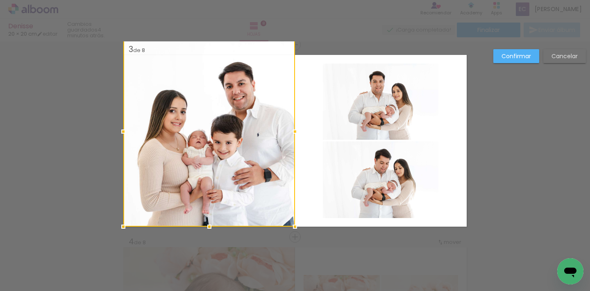
drag, startPoint x: 205, startPoint y: 60, endPoint x: 207, endPoint y: 35, distance: 25.1
click at [207, 0] on div "Denisse 20 × 20 cm editar 4 minutos atrás. Hojas 8 Finalizar Enviar álbum Inser…" at bounding box center [295, 0] width 590 height 0
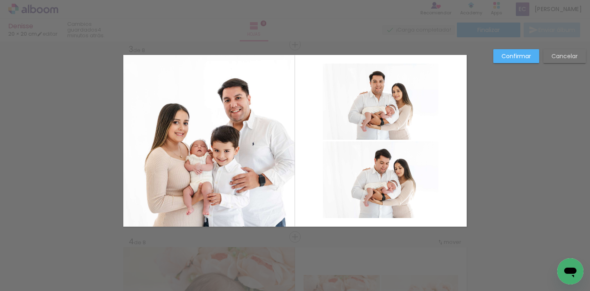
click at [211, 153] on quentale-photo at bounding box center [209, 141] width 172 height 172
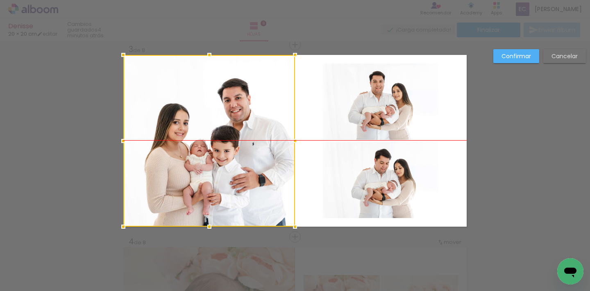
click at [245, 151] on div at bounding box center [209, 141] width 172 height 172
click at [248, 163] on div at bounding box center [209, 141] width 172 height 172
click at [247, 163] on div at bounding box center [209, 141] width 172 height 172
click at [526, 50] on paper-button "Confirmar" at bounding box center [516, 56] width 46 height 14
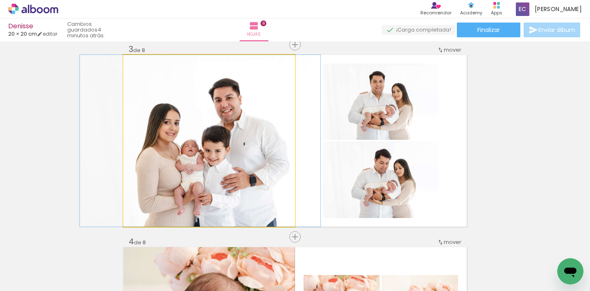
drag, startPoint x: 215, startPoint y: 177, endPoint x: 206, endPoint y: 177, distance: 9.0
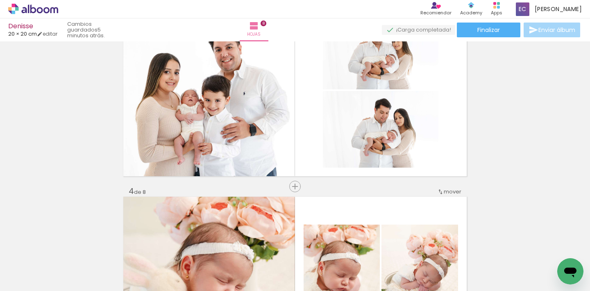
scroll to position [445, 0]
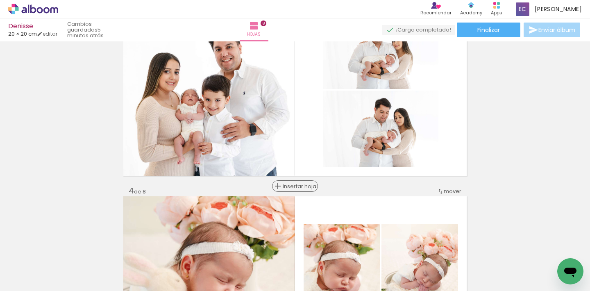
click at [290, 186] on span "Insertar hoja" at bounding box center [299, 186] width 32 height 5
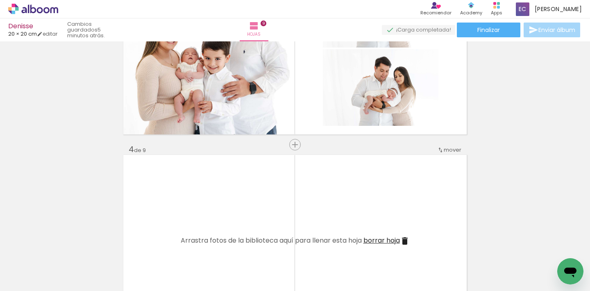
scroll to position [0, 0]
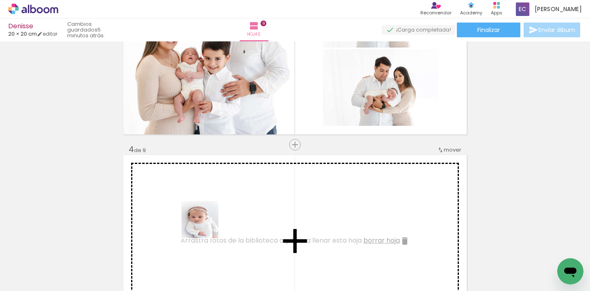
drag, startPoint x: 222, startPoint y: 276, endPoint x: 206, endPoint y: 224, distance: 54.2
click at [206, 224] on quentale-workspace at bounding box center [295, 145] width 590 height 291
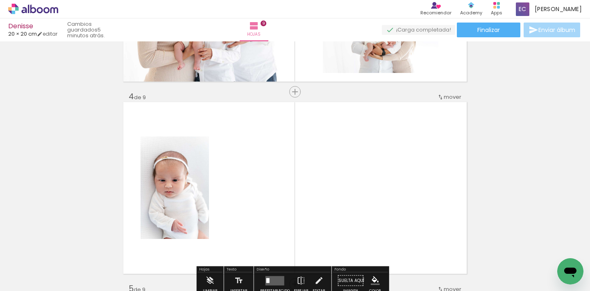
scroll to position [559, 0]
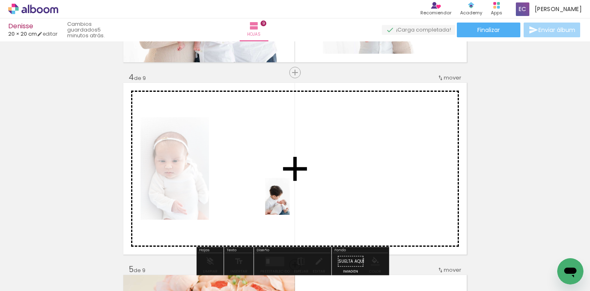
drag, startPoint x: 268, startPoint y: 270, endPoint x: 290, endPoint y: 202, distance: 71.1
click at [290, 202] on quentale-workspace at bounding box center [295, 145] width 590 height 291
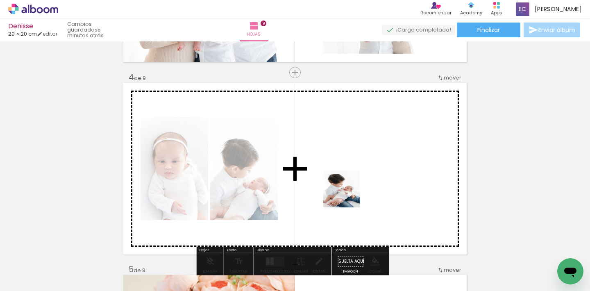
drag, startPoint x: 312, startPoint y: 267, endPoint x: 349, endPoint y: 197, distance: 79.4
click at [348, 195] on quentale-workspace at bounding box center [295, 145] width 590 height 291
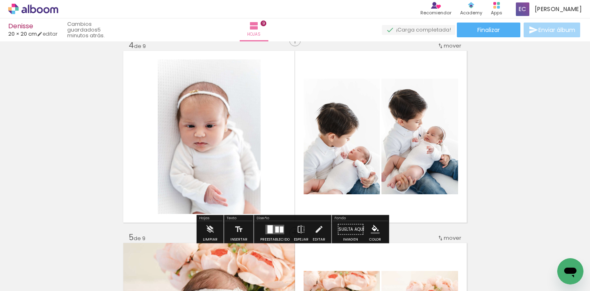
scroll to position [596, 0]
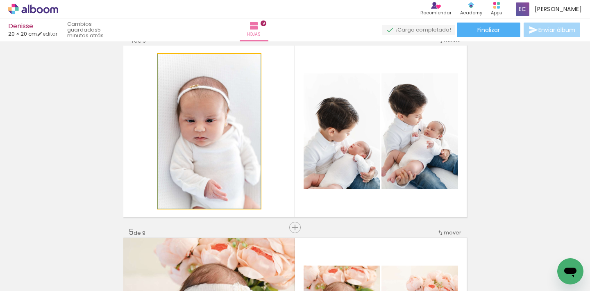
drag, startPoint x: 201, startPoint y: 151, endPoint x: 125, endPoint y: 140, distance: 77.0
click at [125, 140] on quentale-layouter at bounding box center [294, 131] width 343 height 172
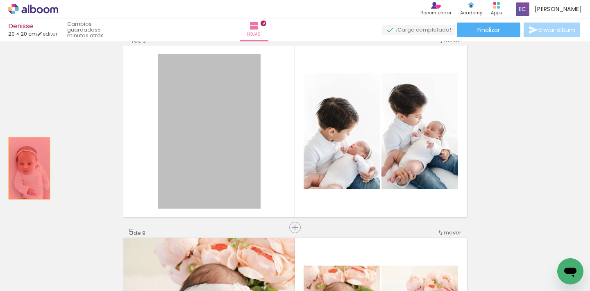
drag, startPoint x: 70, startPoint y: 168, endPoint x: 26, endPoint y: 168, distance: 44.2
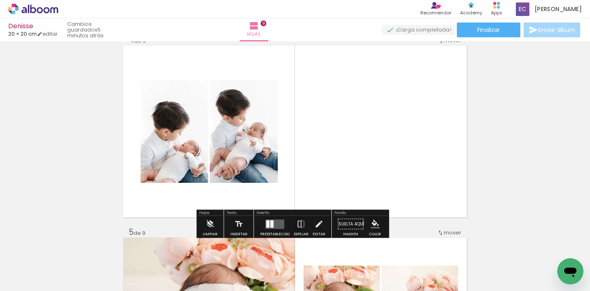
click at [279, 224] on quentale-layouter at bounding box center [274, 223] width 19 height 9
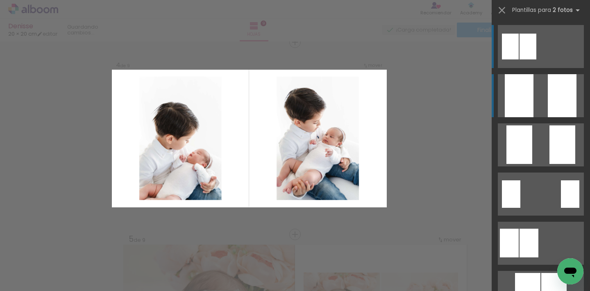
scroll to position [587, 0]
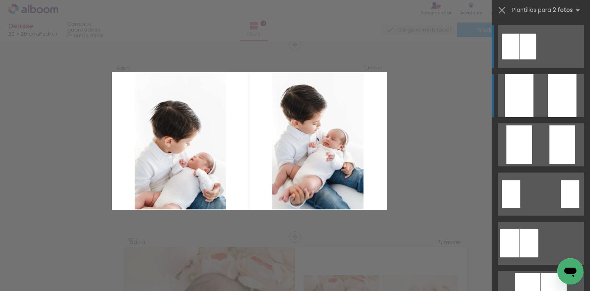
click at [536, 93] on quentale-layouter at bounding box center [541, 95] width 86 height 43
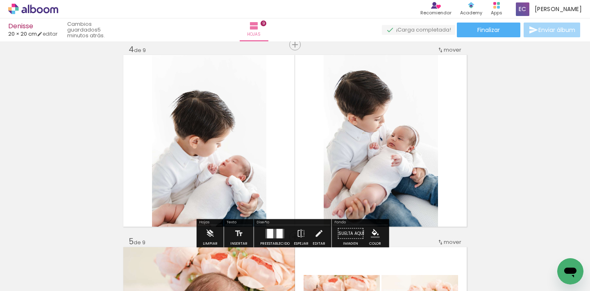
click at [268, 234] on div at bounding box center [270, 233] width 6 height 9
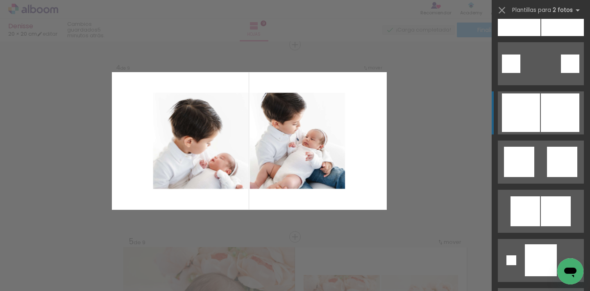
scroll to position [876, 0]
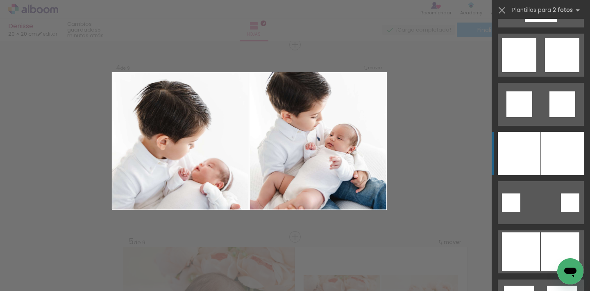
click at [546, 146] on div at bounding box center [562, 153] width 43 height 43
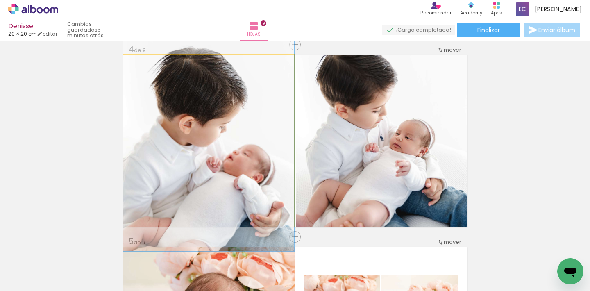
drag, startPoint x: 243, startPoint y: 164, endPoint x: 247, endPoint y: 146, distance: 18.7
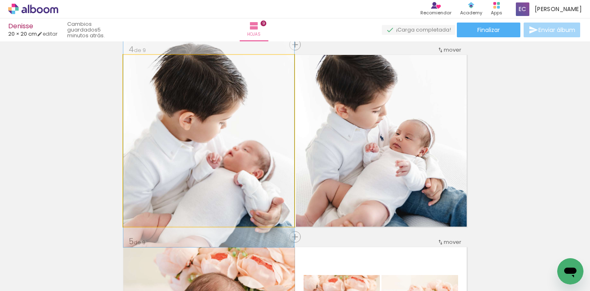
drag, startPoint x: 218, startPoint y: 190, endPoint x: 219, endPoint y: 186, distance: 4.3
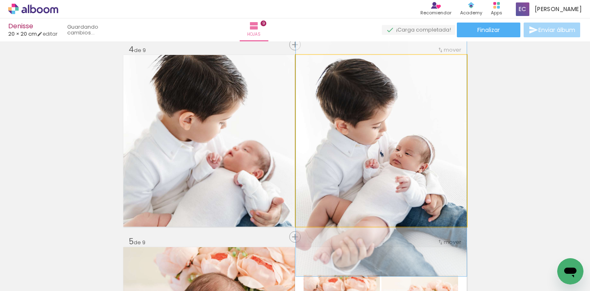
drag, startPoint x: 413, startPoint y: 155, endPoint x: 413, endPoint y: 171, distance: 16.0
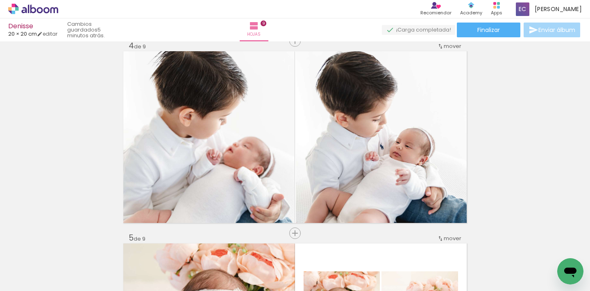
scroll to position [589, 0]
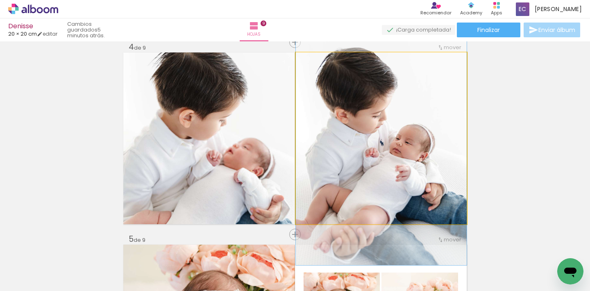
drag, startPoint x: 384, startPoint y: 169, endPoint x: 383, endPoint y: 164, distance: 4.9
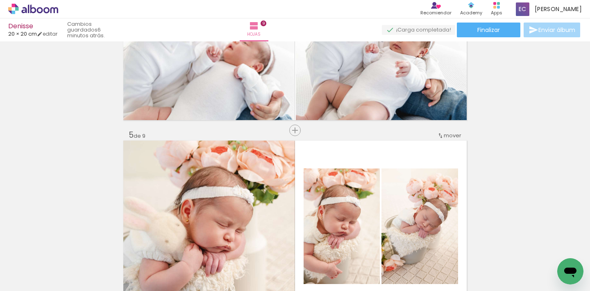
scroll to position [703, 0]
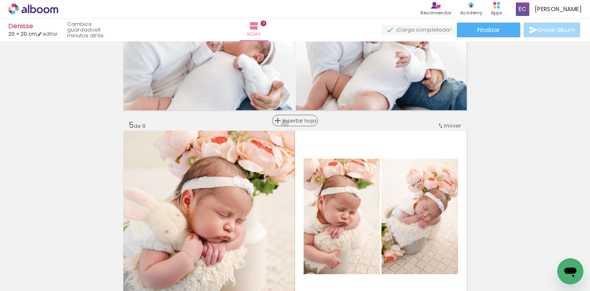
click at [289, 123] on span "Insertar hoja" at bounding box center [299, 120] width 32 height 5
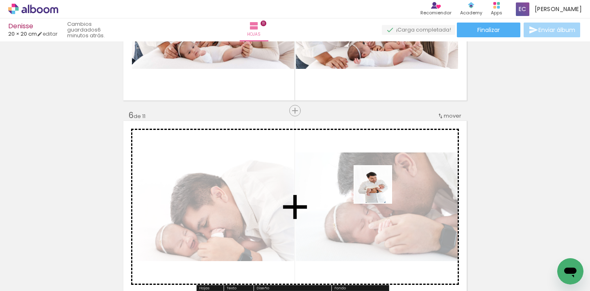
drag, startPoint x: 439, startPoint y: 270, endPoint x: 366, endPoint y: 178, distance: 117.2
click at [366, 178] on quentale-workspace at bounding box center [295, 145] width 590 height 291
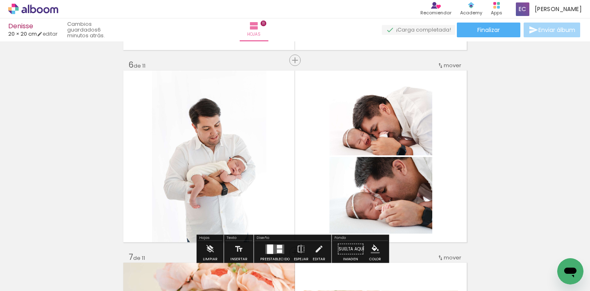
scroll to position [972, 0]
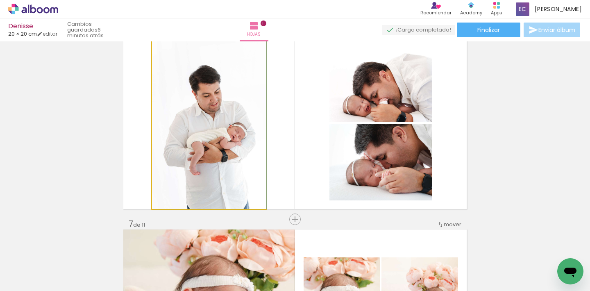
click at [214, 111] on quentale-photo at bounding box center [209, 123] width 114 height 172
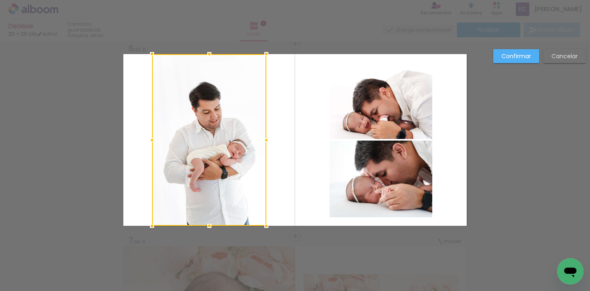
scroll to position [971, 0]
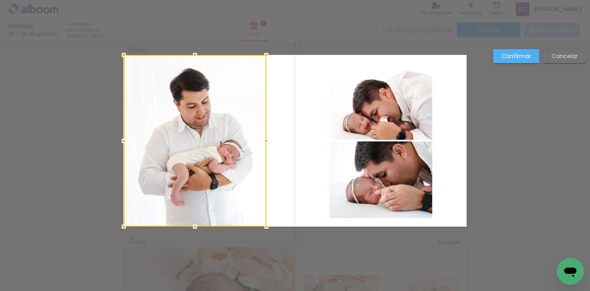
drag, startPoint x: 146, startPoint y: 139, endPoint x: 111, endPoint y: 138, distance: 34.8
click at [112, 138] on div "Insertar hoja 1 de 11 Insertar hoja 2 de 11 Insertar hoja 3 de 11 Insertar hoja…" at bounding box center [295, 232] width 590 height 2325
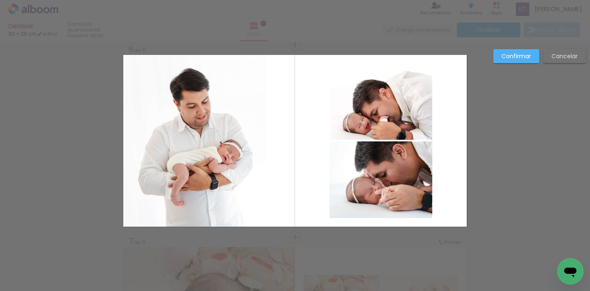
click at [181, 139] on quentale-photo at bounding box center [195, 141] width 143 height 172
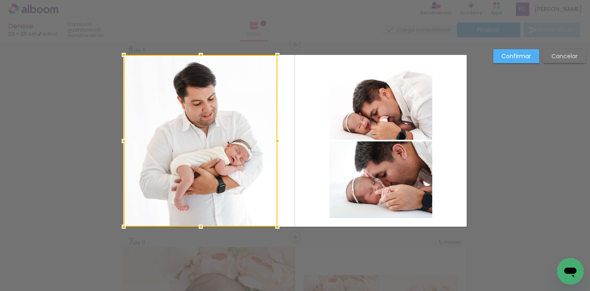
drag, startPoint x: 268, startPoint y: 142, endPoint x: 281, endPoint y: 148, distance: 14.3
click at [281, 148] on div at bounding box center [277, 141] width 16 height 16
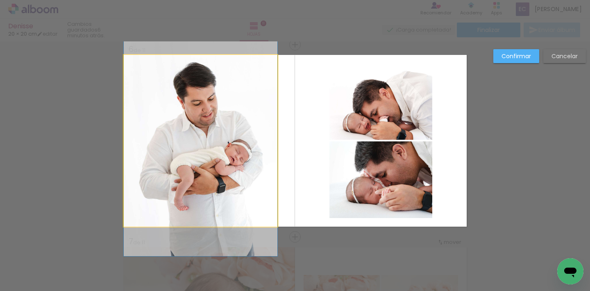
drag, startPoint x: 216, startPoint y: 113, endPoint x: 229, endPoint y: 113, distance: 12.7
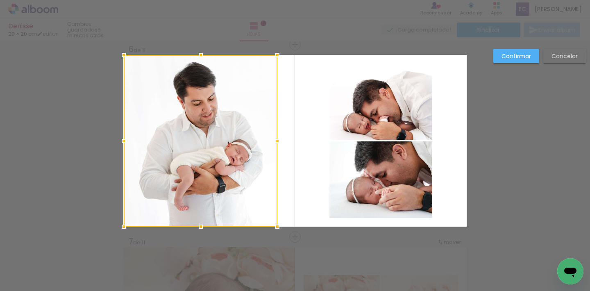
drag, startPoint x: 515, startPoint y: 57, endPoint x: 502, endPoint y: 60, distance: 13.0
click at [0, 0] on slot "Confirmar" at bounding box center [0, 0] width 0 height 0
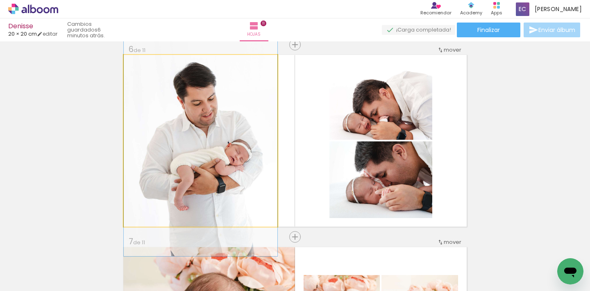
drag, startPoint x: 213, startPoint y: 126, endPoint x: 223, endPoint y: 126, distance: 10.2
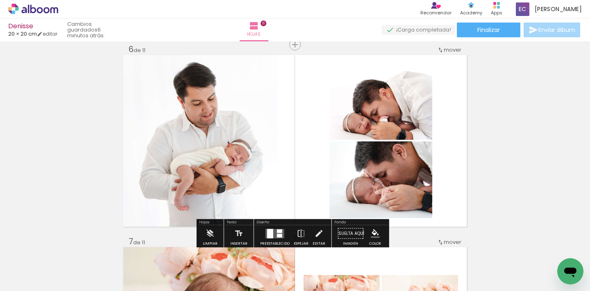
click at [184, 130] on quentale-photo at bounding box center [201, 141] width 154 height 172
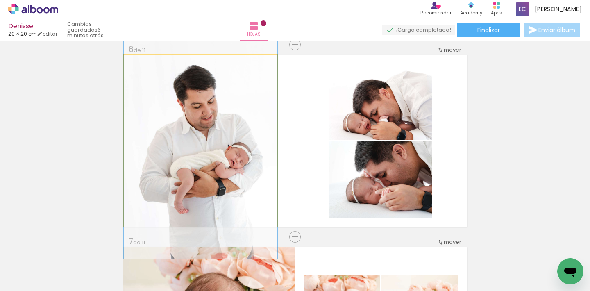
drag, startPoint x: 190, startPoint y: 130, endPoint x: 211, endPoint y: 133, distance: 21.1
click at [229, 128] on quentale-photo at bounding box center [201, 141] width 154 height 172
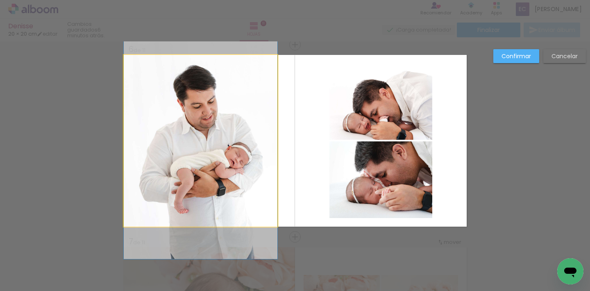
click at [165, 126] on quentale-photo at bounding box center [201, 141] width 154 height 172
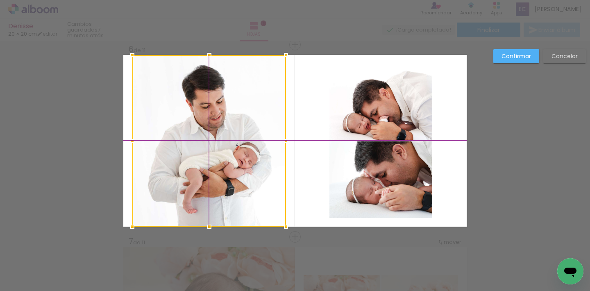
drag, startPoint x: 163, startPoint y: 128, endPoint x: 170, endPoint y: 128, distance: 7.4
click at [170, 128] on div at bounding box center [209, 141] width 154 height 172
click at [518, 50] on paper-button "Confirmar" at bounding box center [516, 56] width 46 height 14
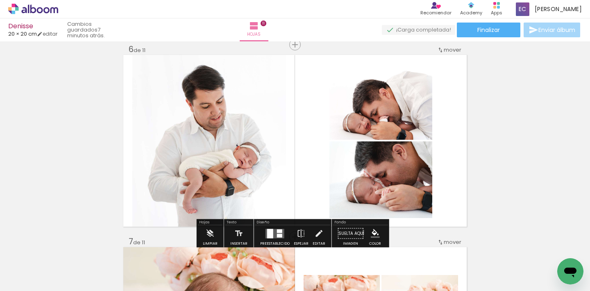
click at [521, 129] on div "Insertar hoja 1 de 11 Insertar hoja 2 de 11 Insertar hoja 3 de 11 Insertar hoja…" at bounding box center [295, 226] width 590 height 2306
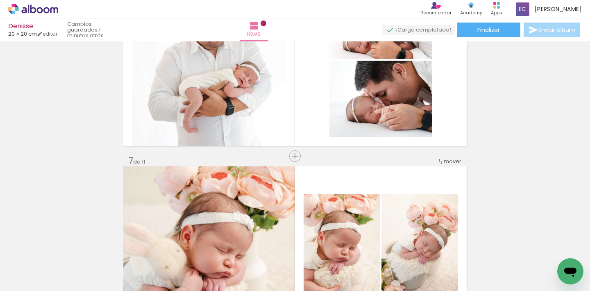
scroll to position [1068, 0]
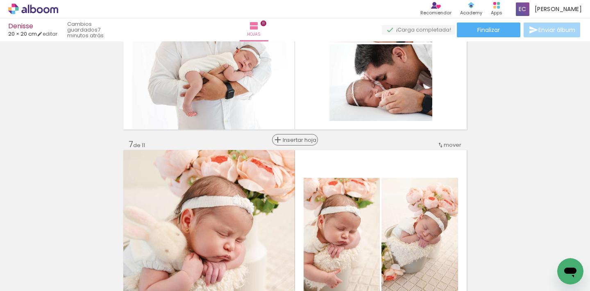
click at [295, 140] on span "Insertar hoja" at bounding box center [299, 139] width 32 height 5
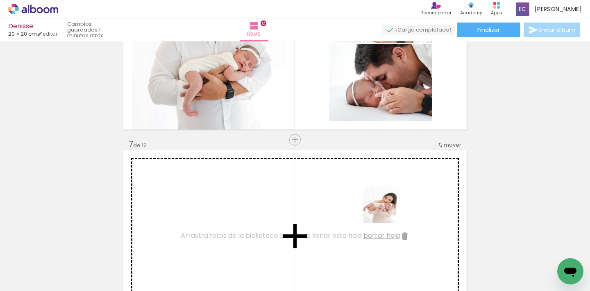
drag, startPoint x: 433, startPoint y: 262, endPoint x: 388, endPoint y: 211, distance: 68.2
click at [388, 211] on quentale-workspace at bounding box center [295, 145] width 590 height 291
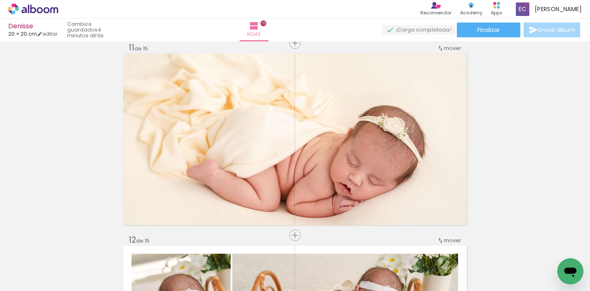
scroll to position [0, 57]
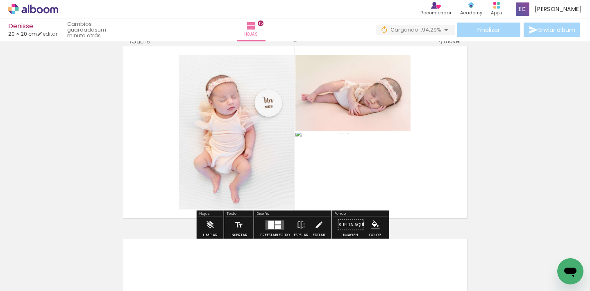
scroll to position [2709, 0]
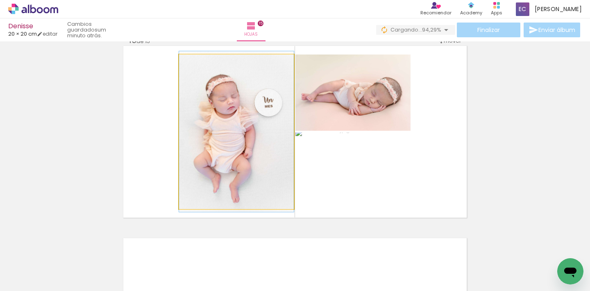
click at [220, 147] on quentale-photo at bounding box center [236, 131] width 115 height 154
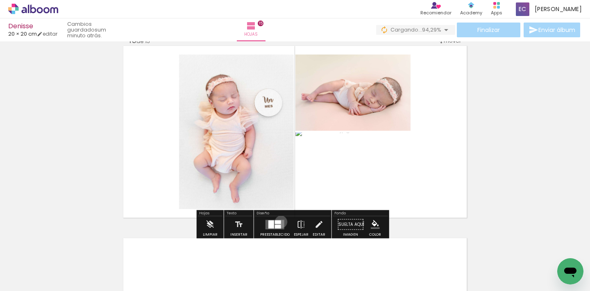
click at [279, 222] on quentale-layouter at bounding box center [274, 224] width 19 height 9
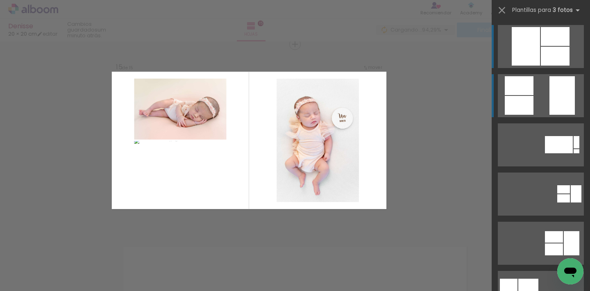
scroll to position [2700, 0]
click at [567, 93] on div at bounding box center [561, 95] width 25 height 39
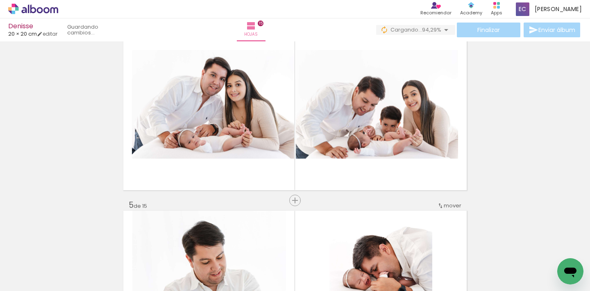
scroll to position [91, 0]
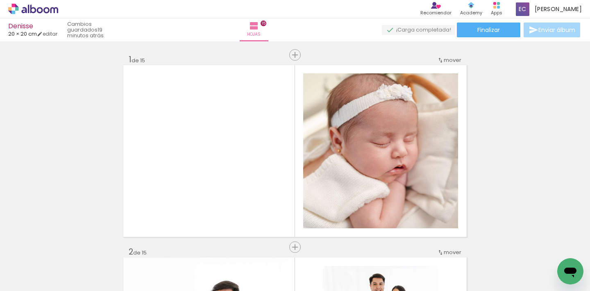
scroll to position [0, 57]
